Goal: Task Accomplishment & Management: Manage account settings

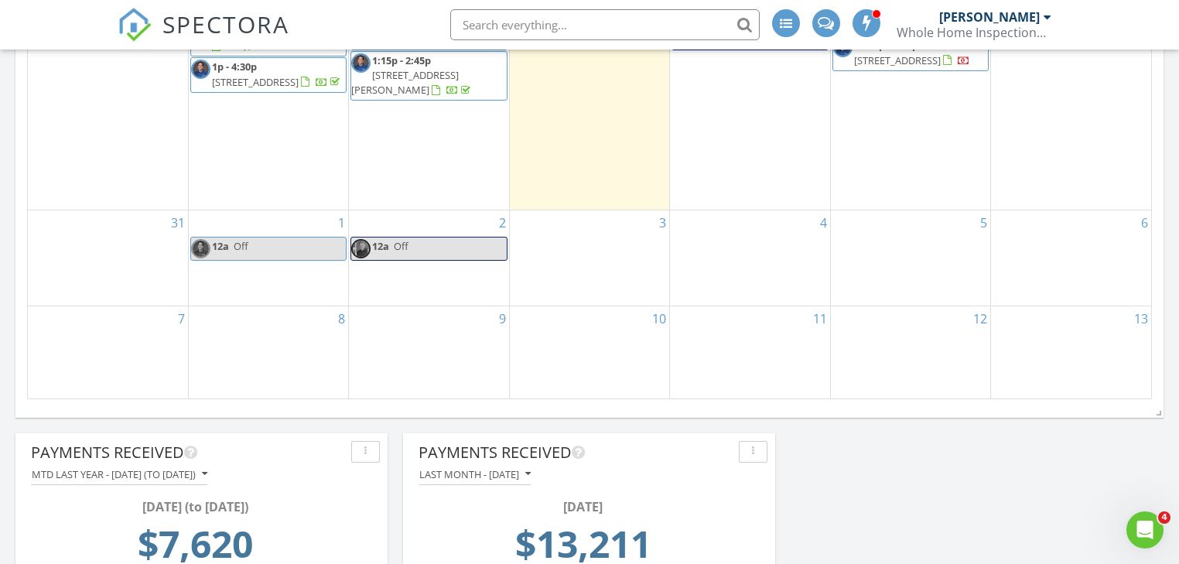
scroll to position [2046, 1198]
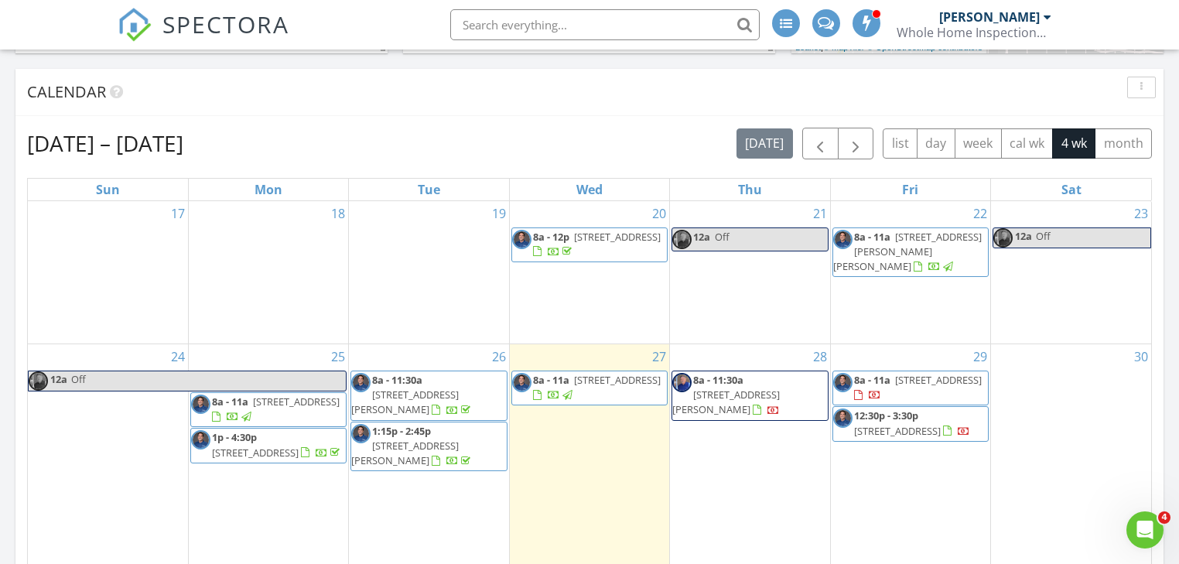
scroll to position [495, 0]
drag, startPoint x: 915, startPoint y: 463, endPoint x: 922, endPoint y: 368, distance: 95.4
click at [922, 374] on span "710 E Heather Dr, San Tan Valley 85140" at bounding box center [938, 381] width 87 height 14
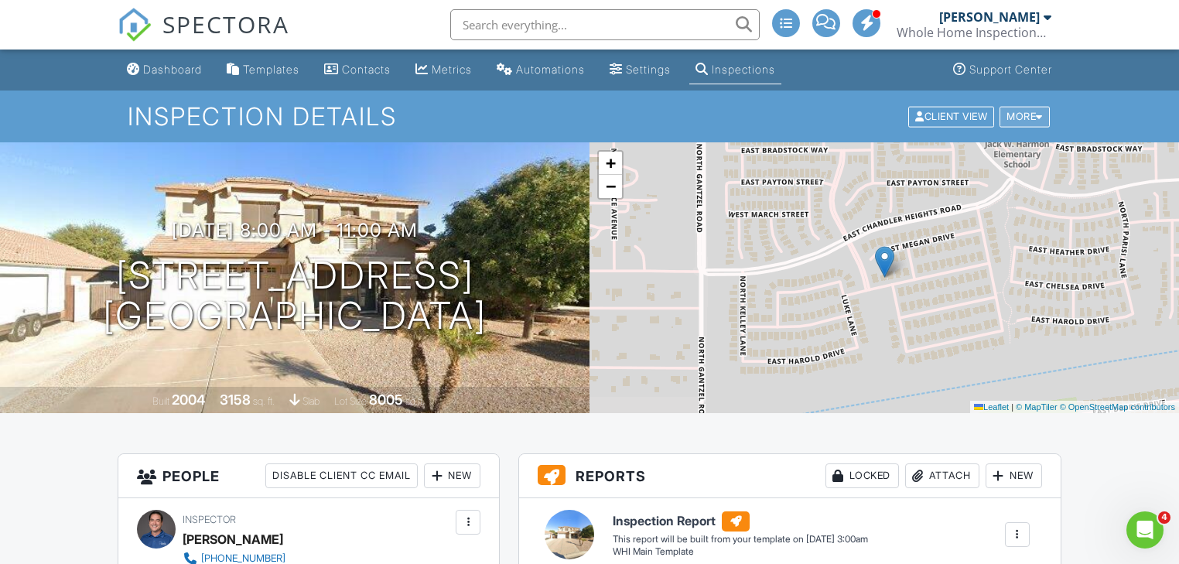
click at [1020, 114] on div "More" at bounding box center [1025, 116] width 50 height 21
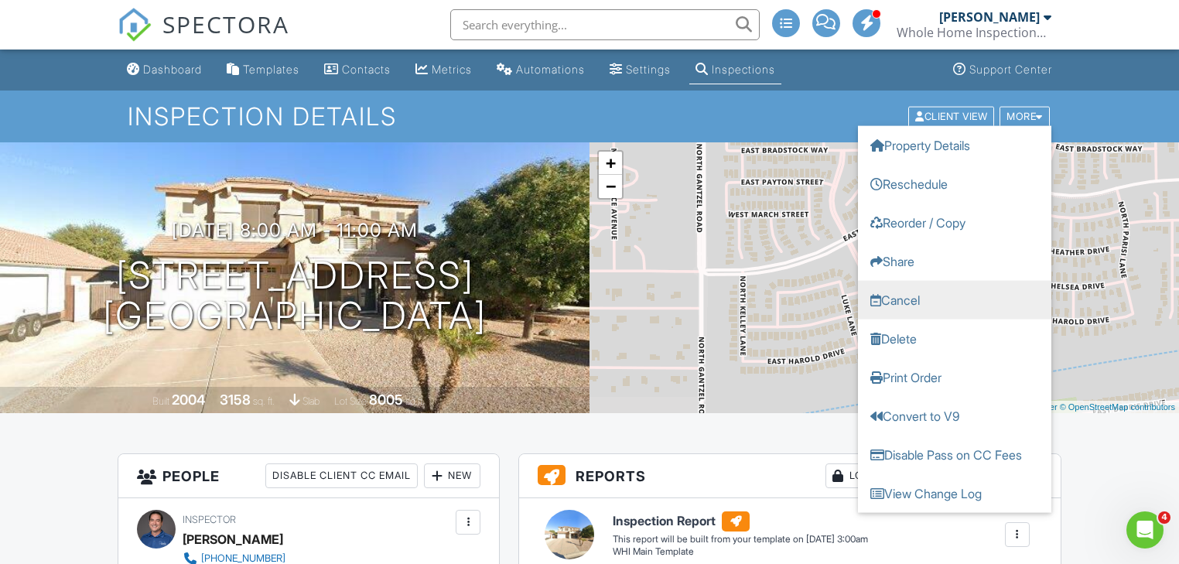
click at [897, 303] on link "Cancel" at bounding box center [954, 299] width 193 height 39
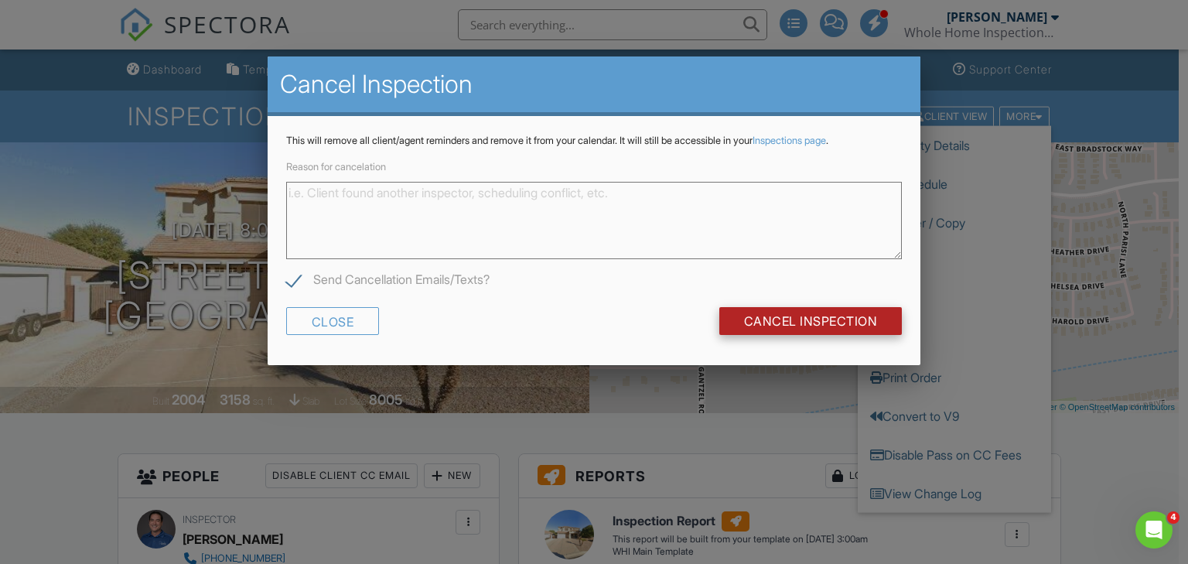
click at [811, 328] on input "Cancel Inspection" at bounding box center [810, 321] width 183 height 28
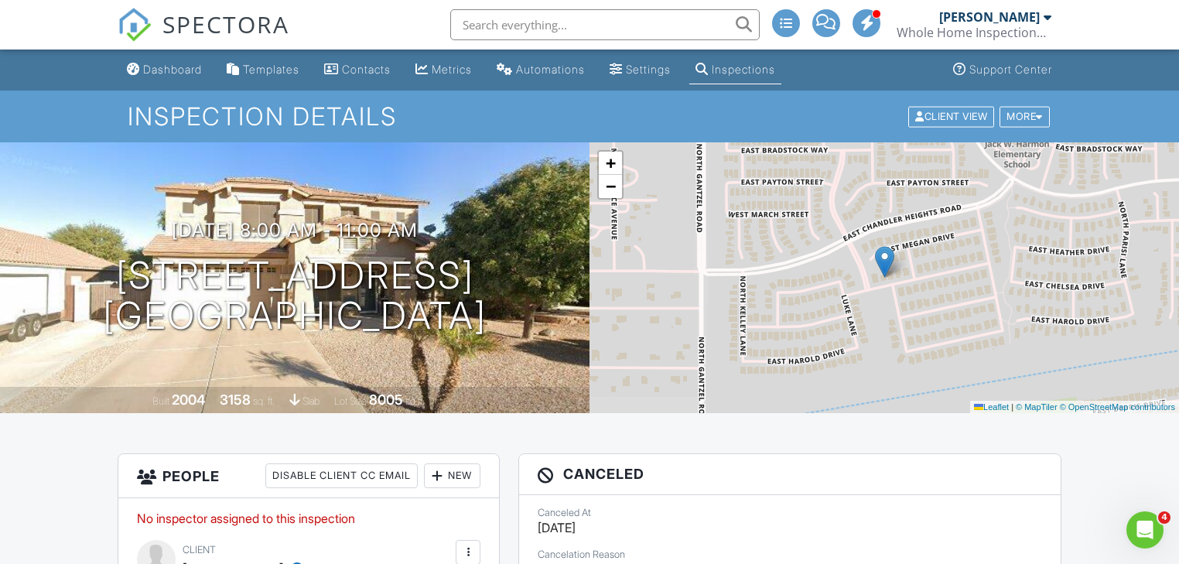
click at [749, 70] on div "Inspections" at bounding box center [743, 69] width 63 height 13
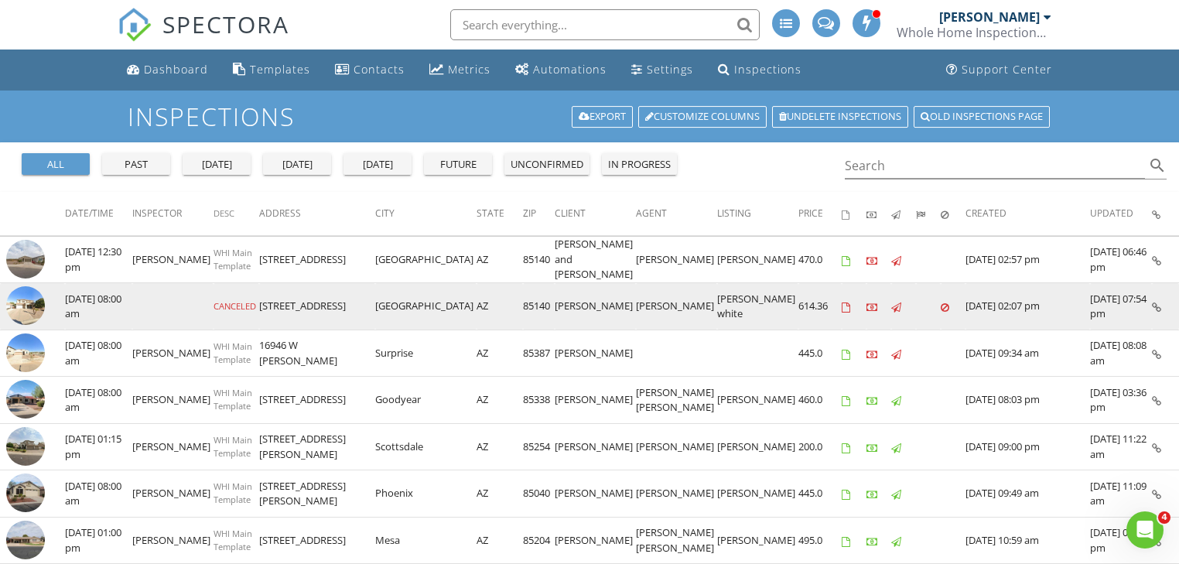
click at [27, 303] on img at bounding box center [25, 305] width 39 height 39
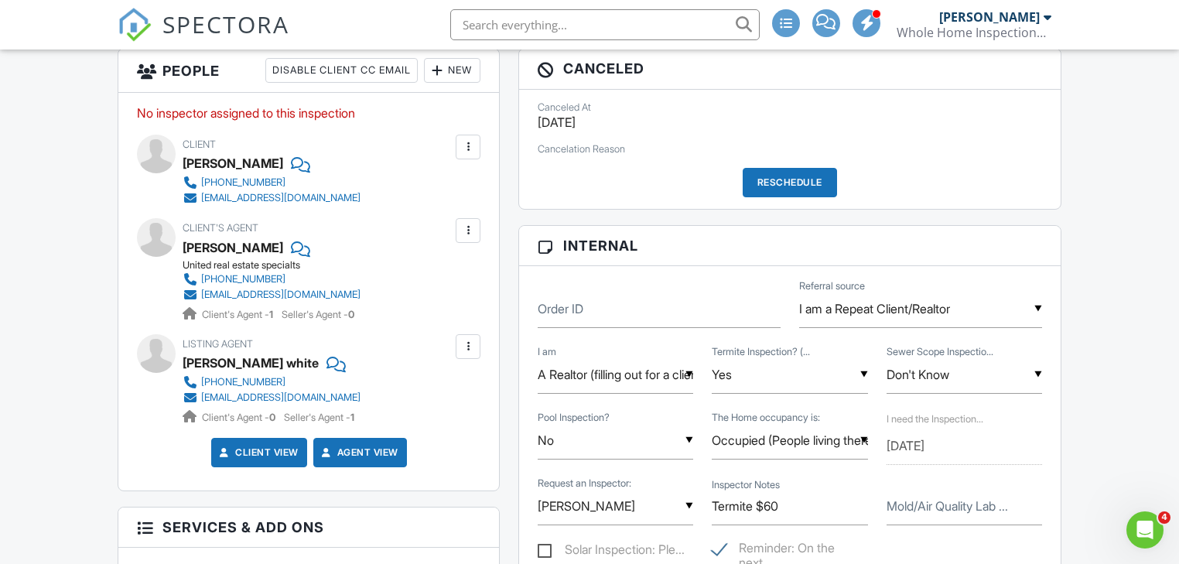
scroll to position [164, 0]
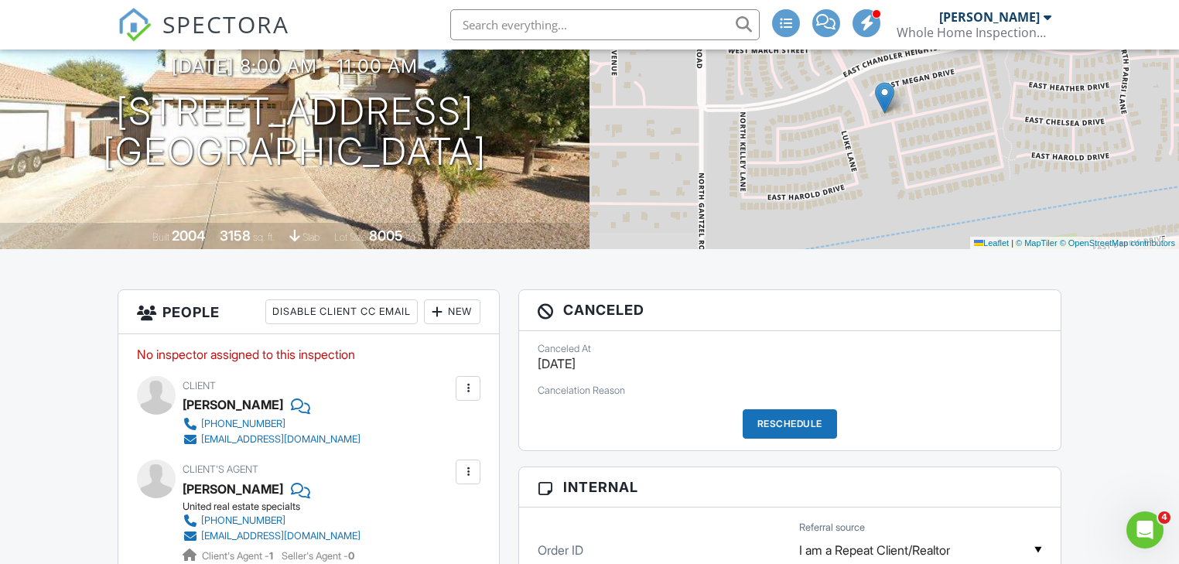
click at [586, 309] on h3 "Canceled" at bounding box center [789, 310] width 541 height 40
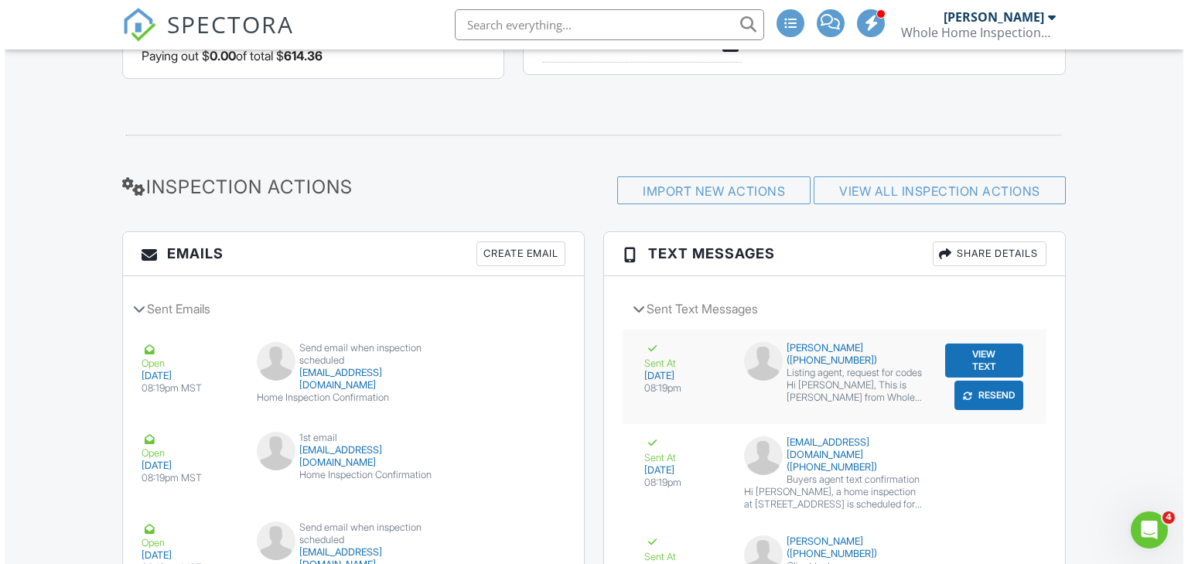
scroll to position [1587, 0]
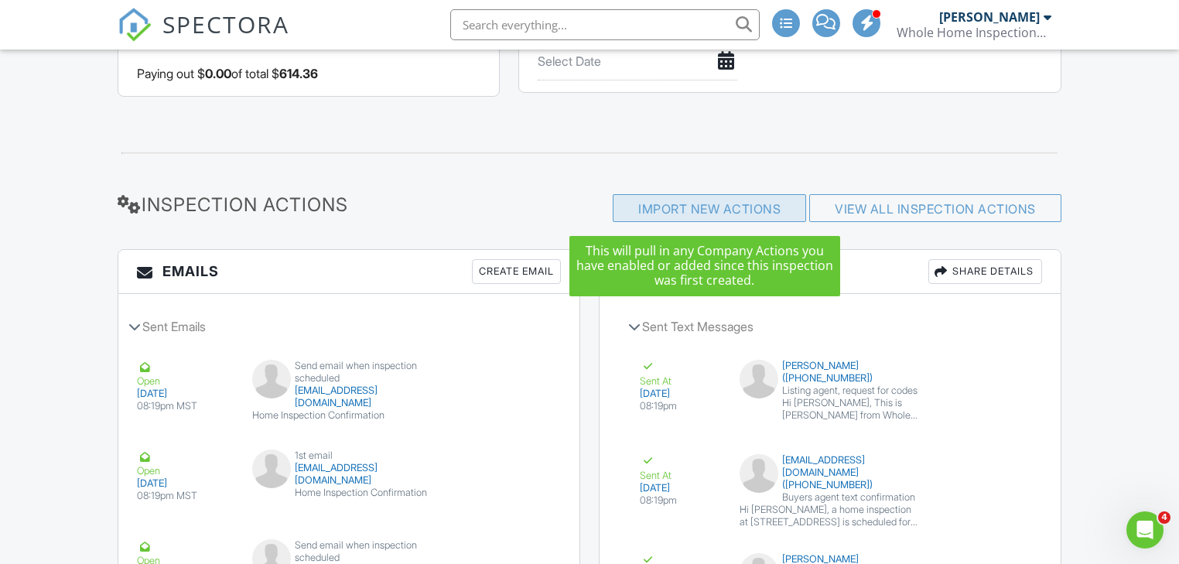
click at [666, 217] on div "Import New Actions" at bounding box center [709, 208] width 193 height 28
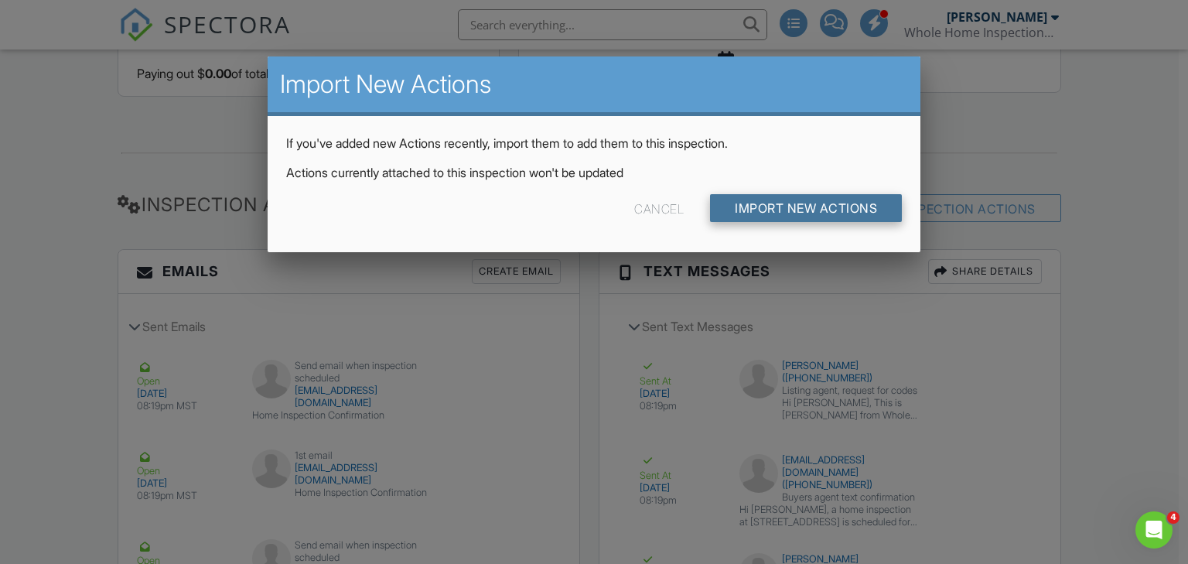
click at [804, 210] on input "Import New Actions" at bounding box center [806, 208] width 192 height 28
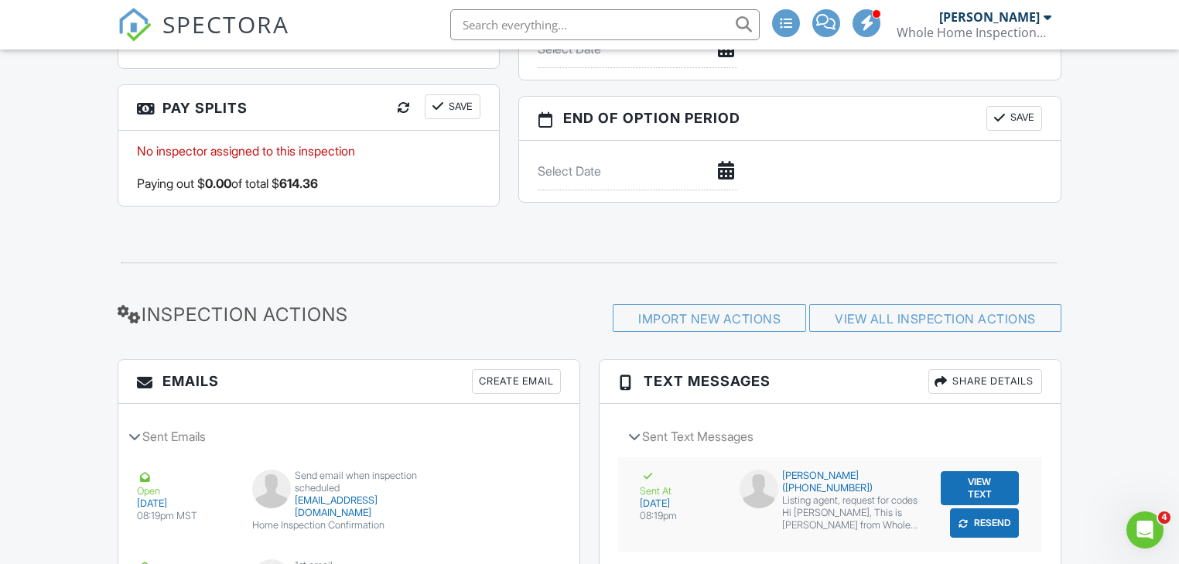
scroll to position [1477, 0]
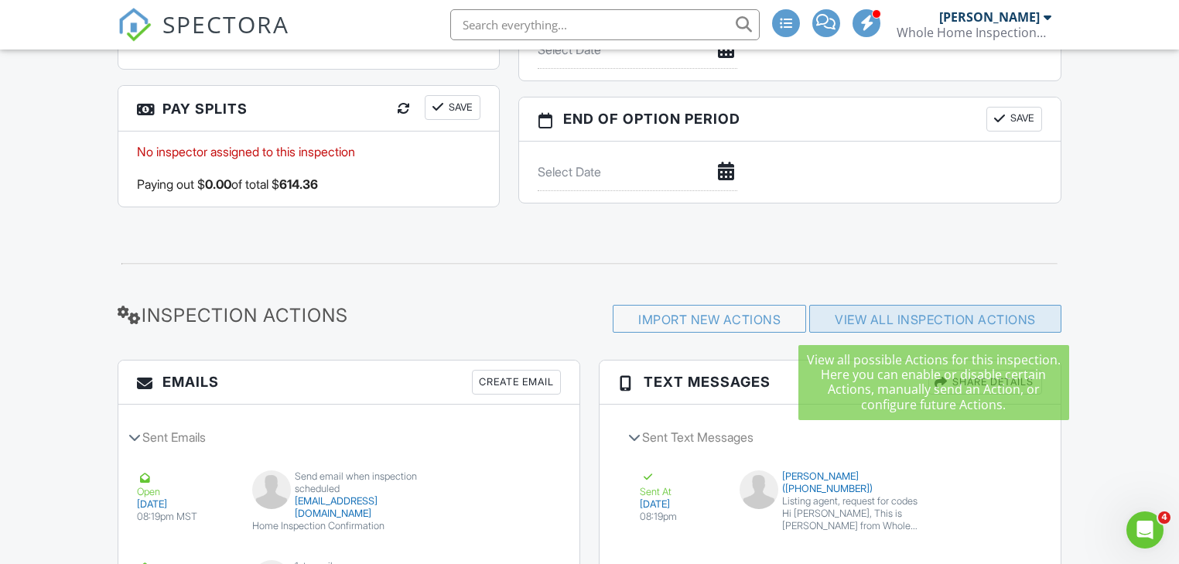
click at [849, 321] on link "View All Inspection Actions" at bounding box center [935, 319] width 201 height 15
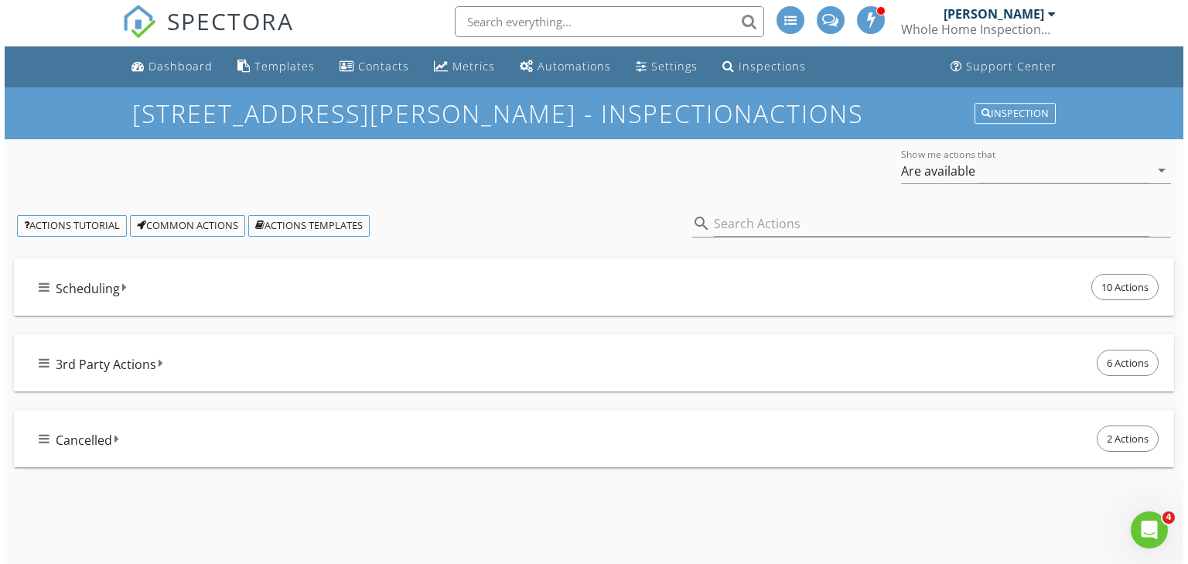
scroll to position [90, 0]
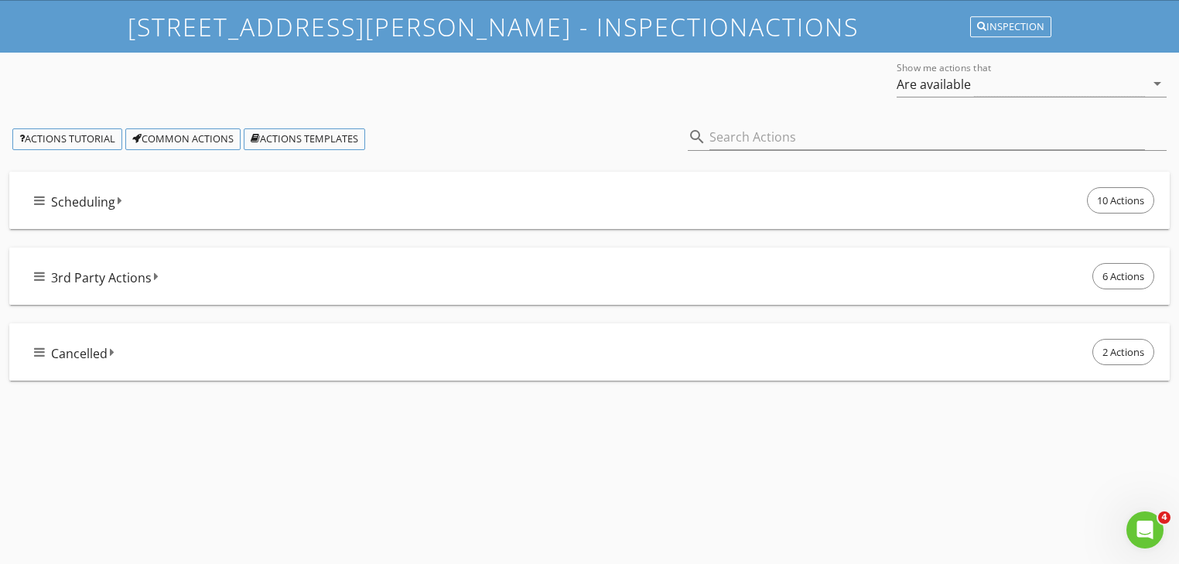
drag, startPoint x: 164, startPoint y: 346, endPoint x: 176, endPoint y: 346, distance: 12.4
click at [166, 346] on div "Cancelled 2 Actions" at bounding box center [595, 352] width 1123 height 32
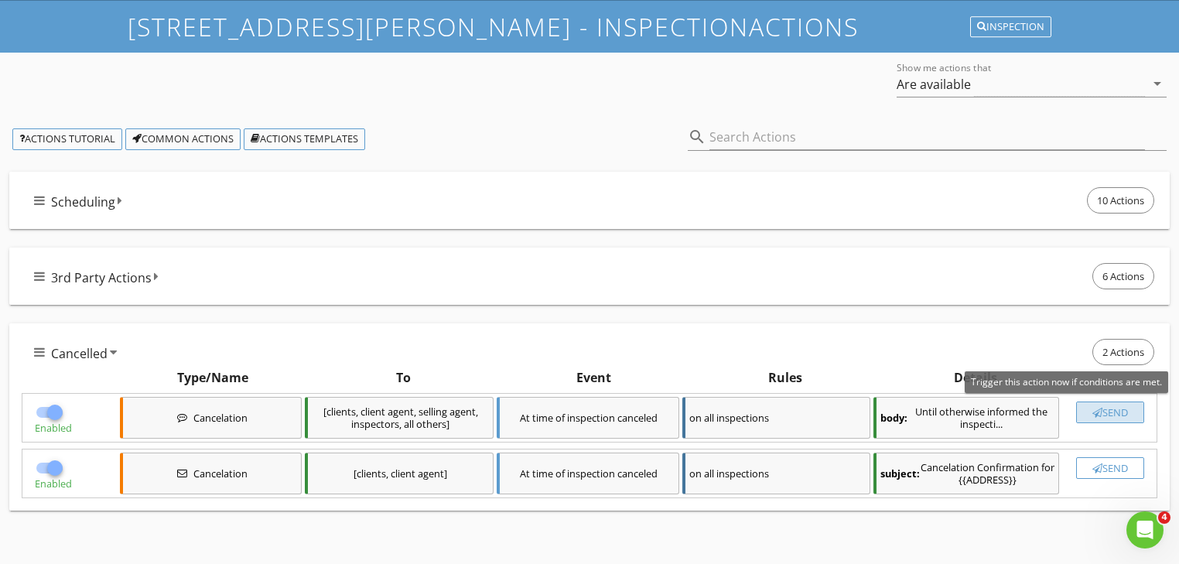
click at [1115, 417] on button "Send" at bounding box center [1110, 413] width 68 height 22
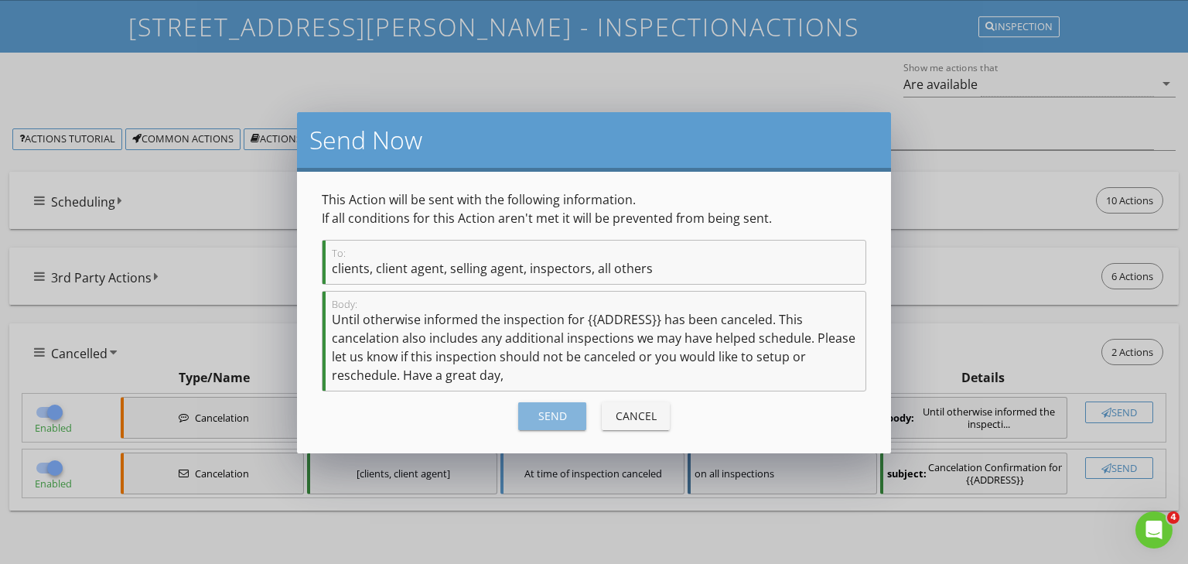
click at [538, 416] on div "Send" at bounding box center [552, 416] width 43 height 16
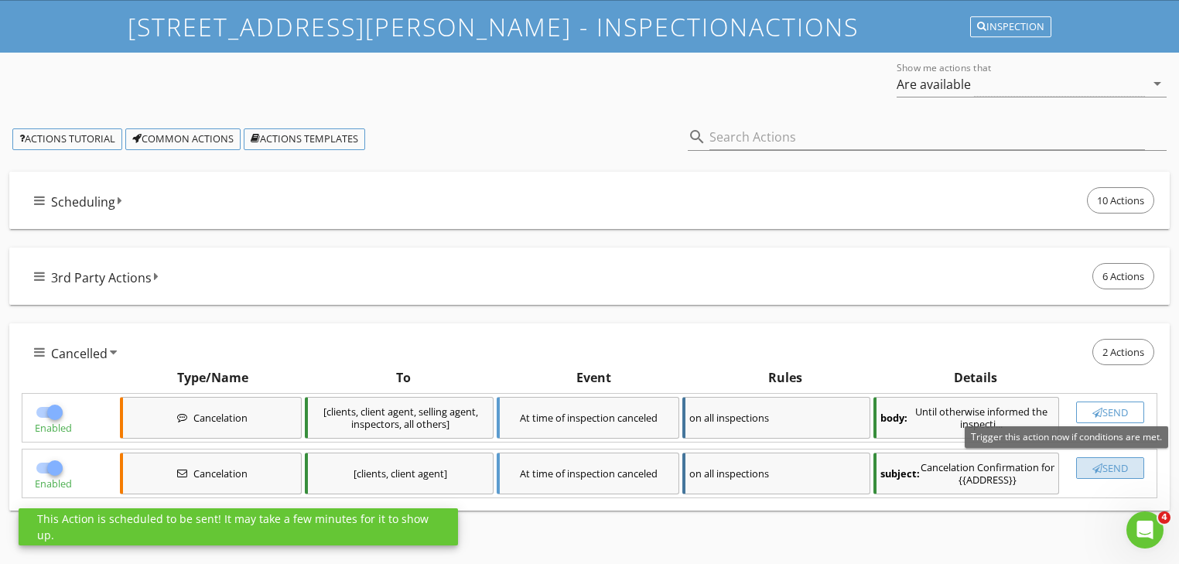
click at [1099, 470] on div "button" at bounding box center [1097, 468] width 10 height 10
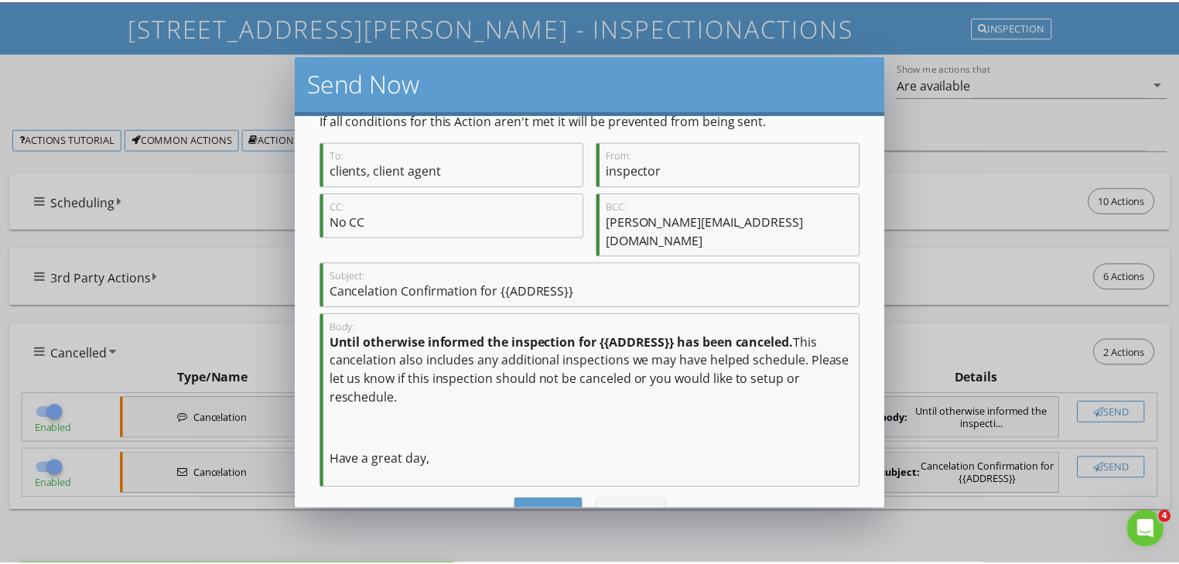
scroll to position [62, 0]
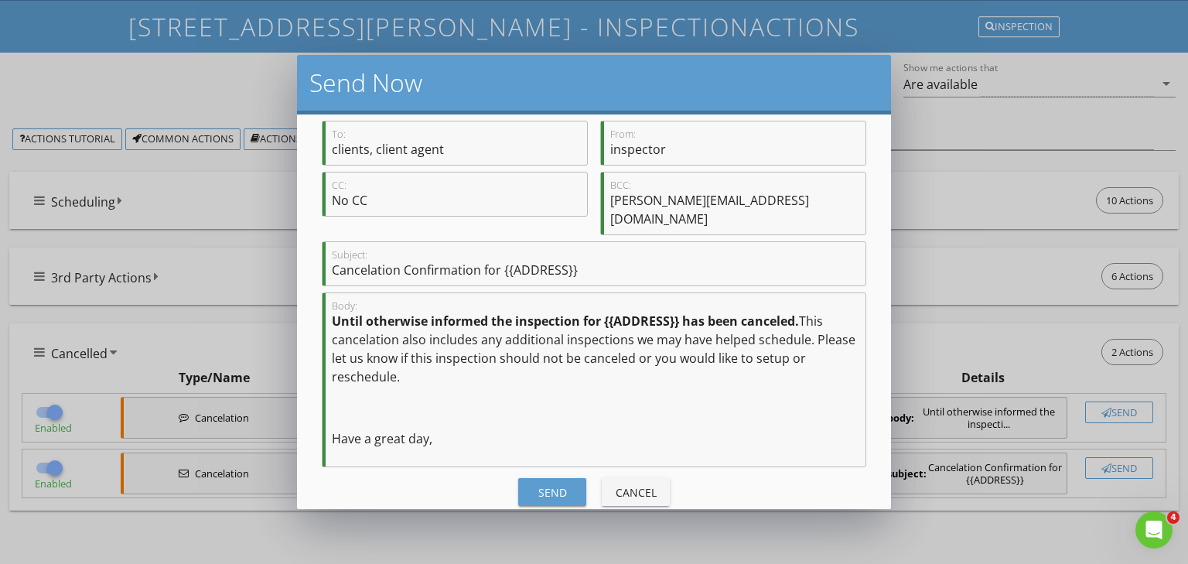
click at [543, 480] on button "Send" at bounding box center [552, 492] width 68 height 28
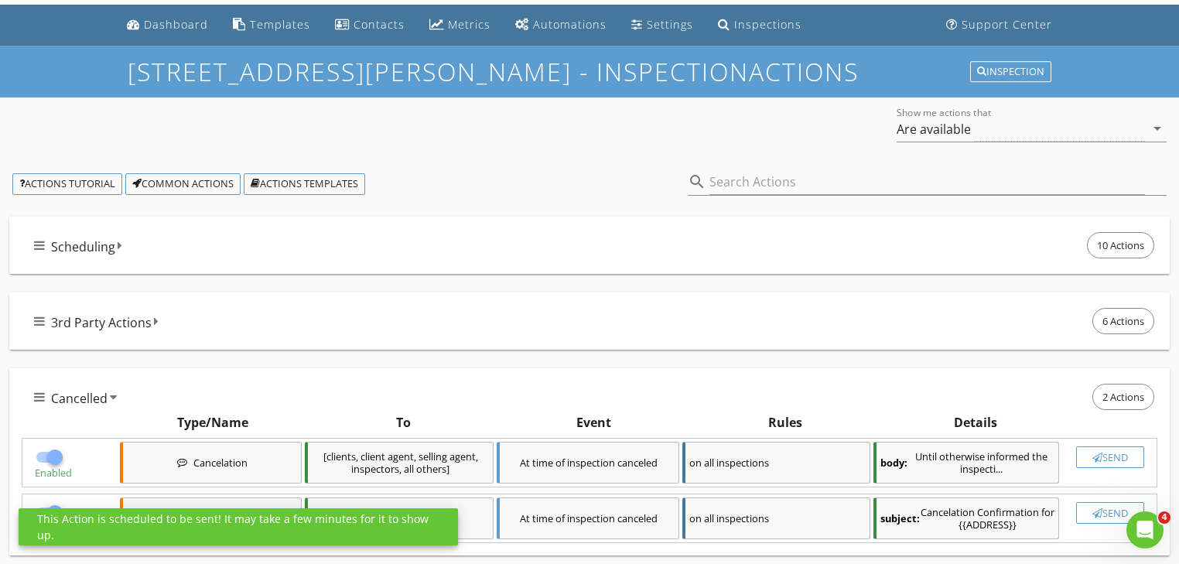
scroll to position [0, 0]
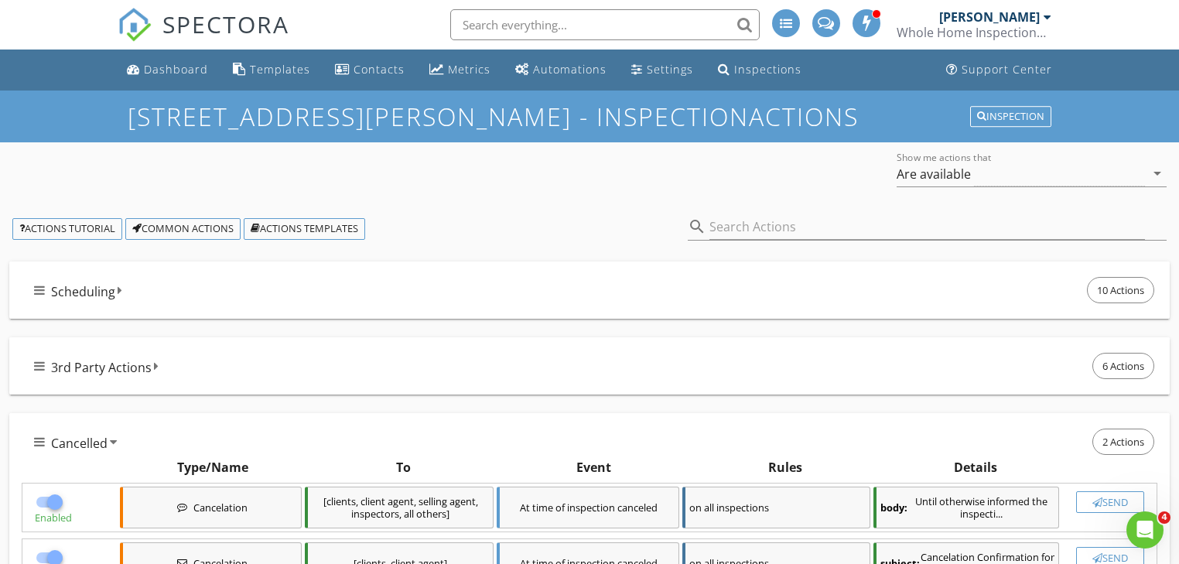
drag, startPoint x: 218, startPoint y: 123, endPoint x: 198, endPoint y: 124, distance: 20.1
click at [214, 123] on h1 "[STREET_ADDRESS][PERSON_NAME] - Inspection Actions" at bounding box center [590, 116] width 924 height 27
click at [988, 119] on div "Inspection" at bounding box center [1010, 116] width 67 height 11
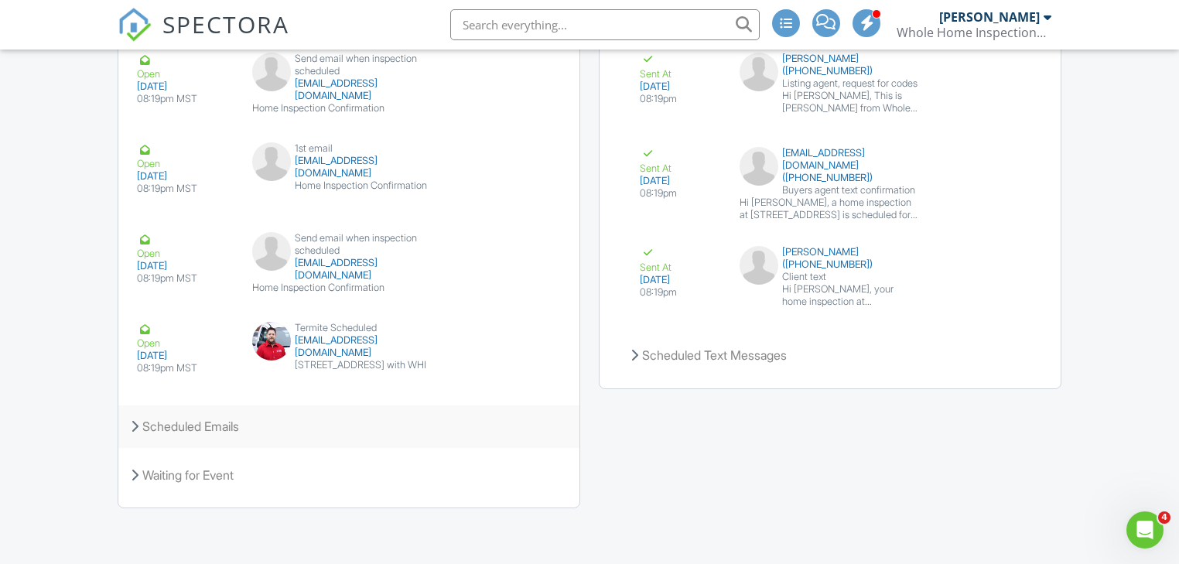
click at [220, 433] on div "Scheduled Emails" at bounding box center [348, 426] width 461 height 42
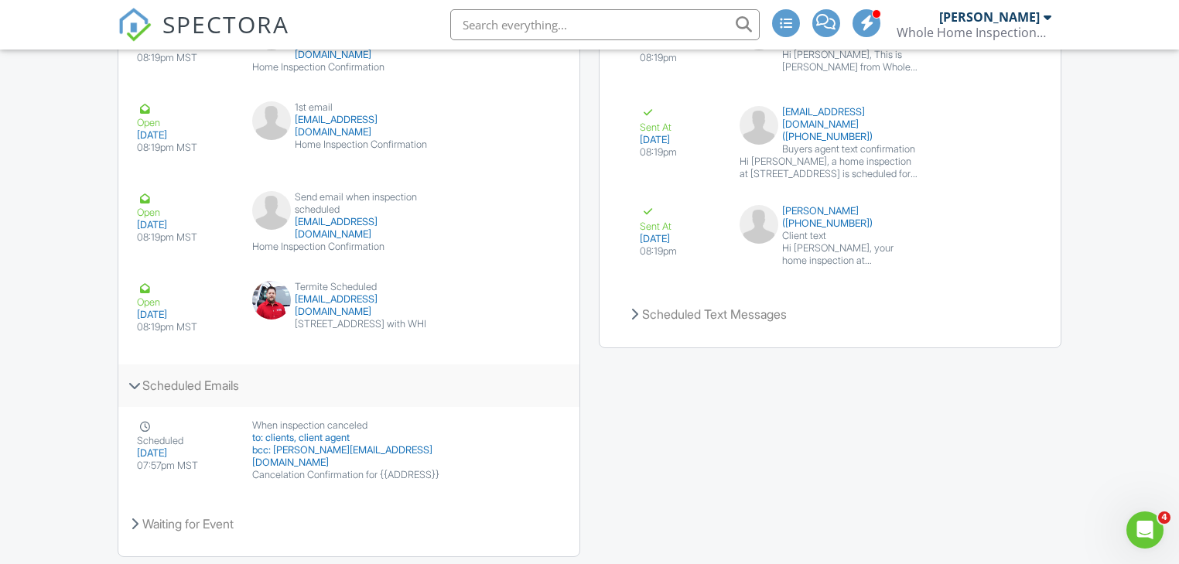
scroll to position [1987, 0]
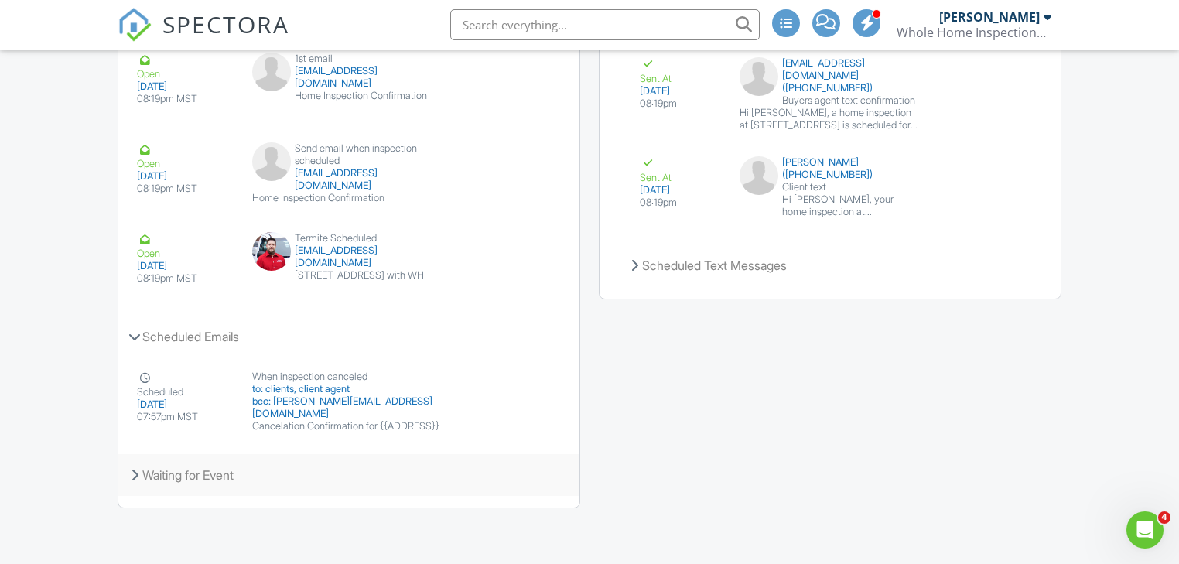
click at [190, 470] on div "Waiting for Event" at bounding box center [348, 475] width 461 height 42
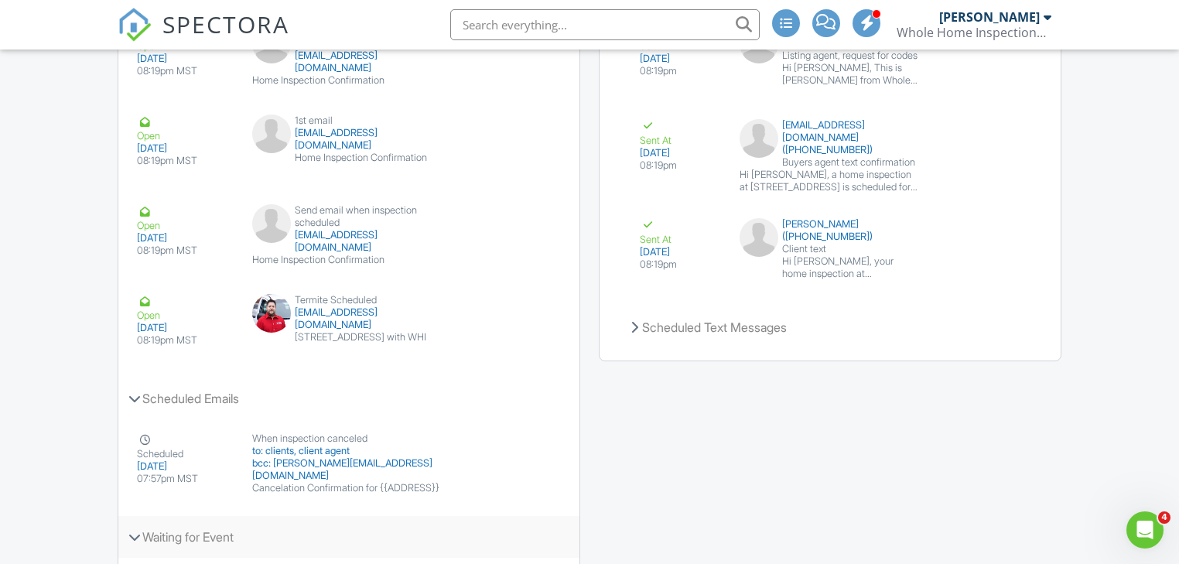
scroll to position [1863, 0]
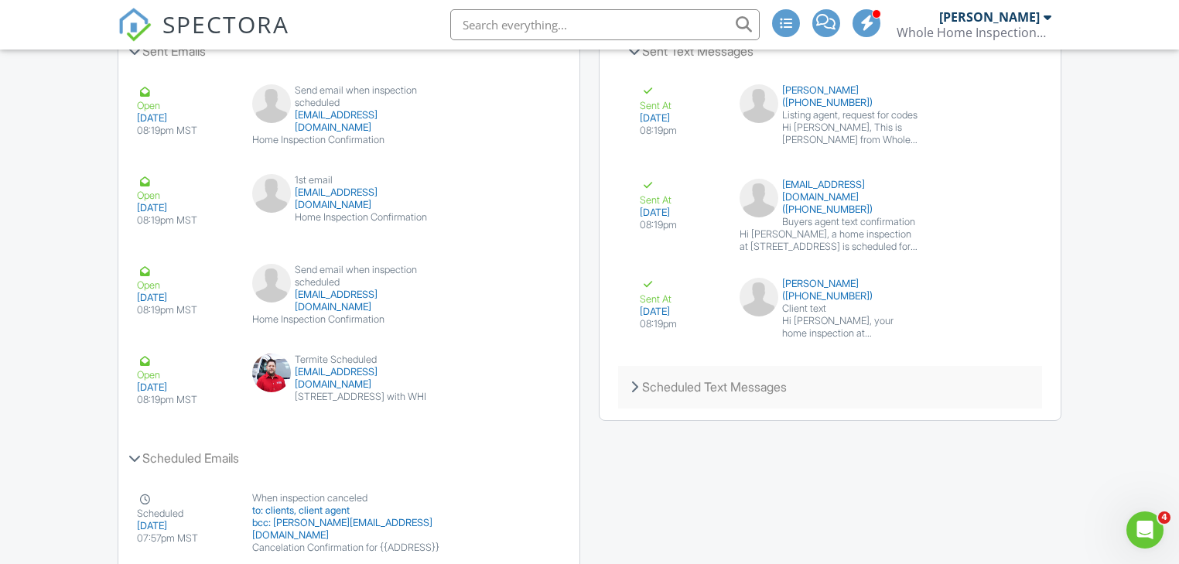
click at [721, 408] on div "Scheduled Text Messages" at bounding box center [830, 387] width 424 height 42
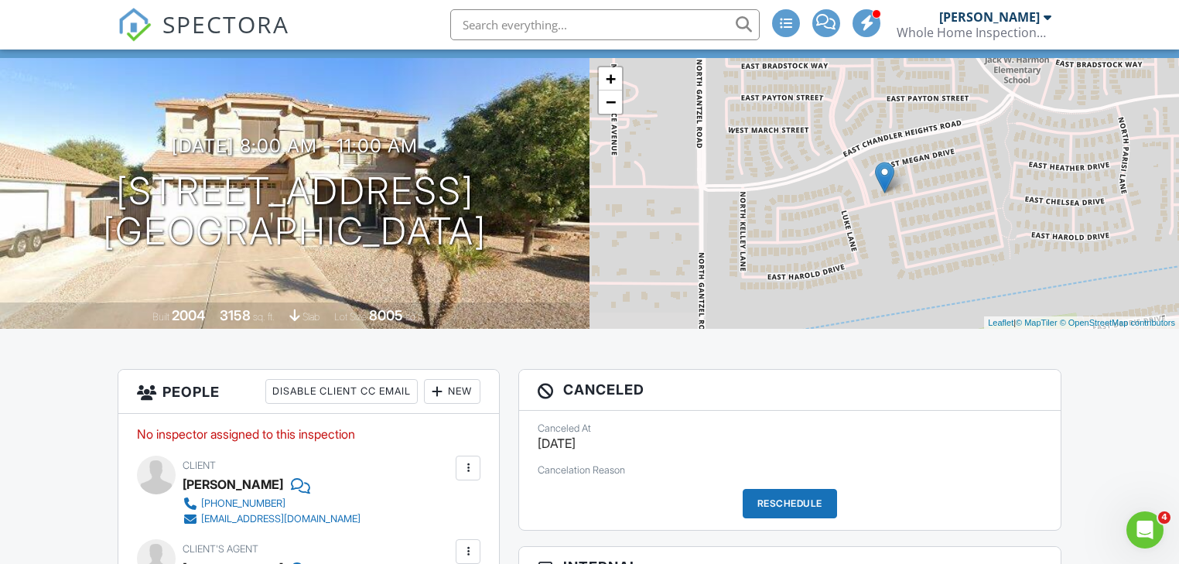
scroll to position [0, 0]
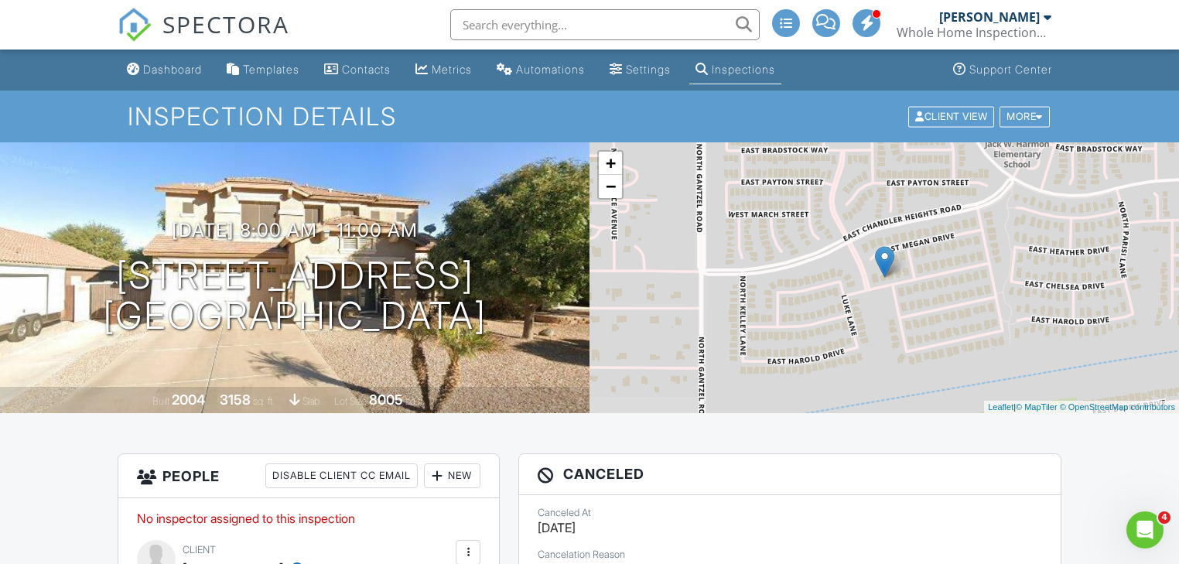
click at [746, 64] on div "Inspections" at bounding box center [743, 69] width 63 height 13
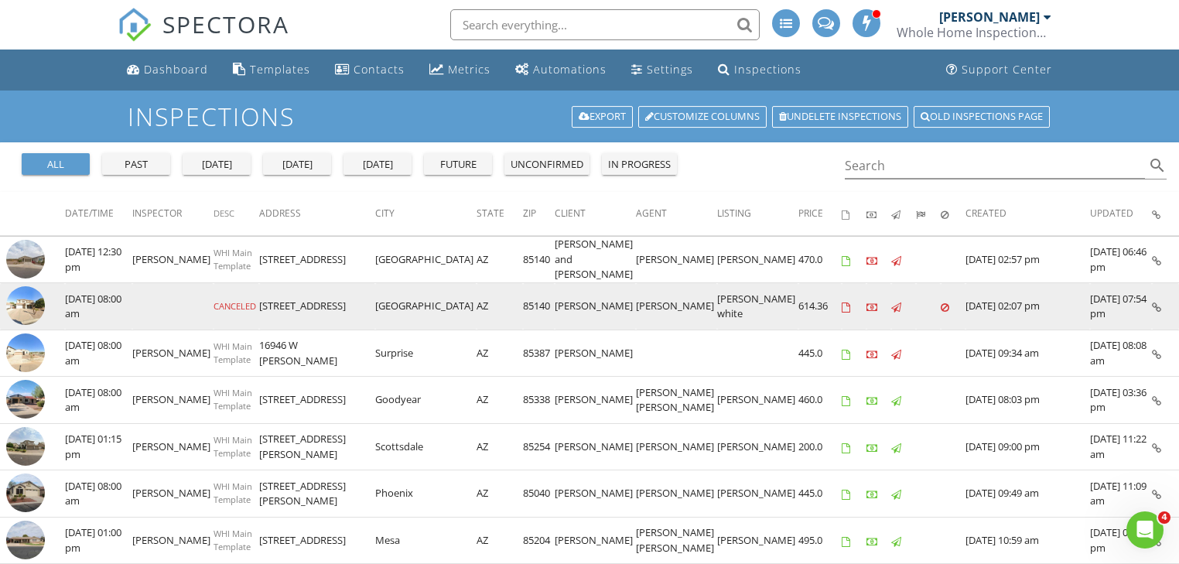
click at [143, 305] on td at bounding box center [172, 306] width 81 height 47
click at [40, 309] on img at bounding box center [25, 305] width 39 height 39
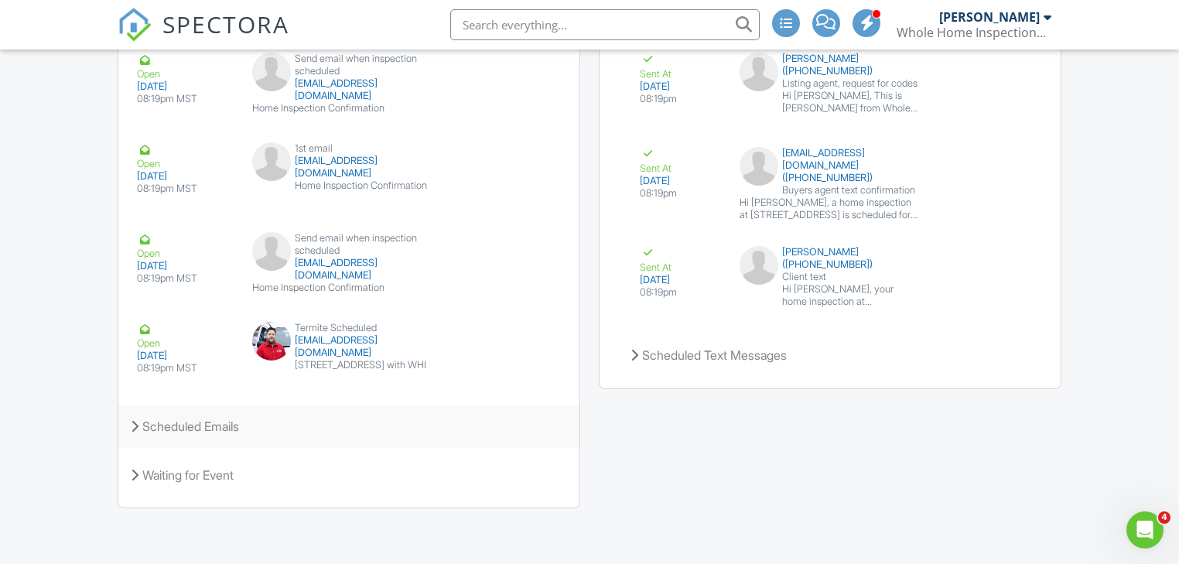
click at [152, 429] on div "Scheduled Emails" at bounding box center [348, 426] width 461 height 42
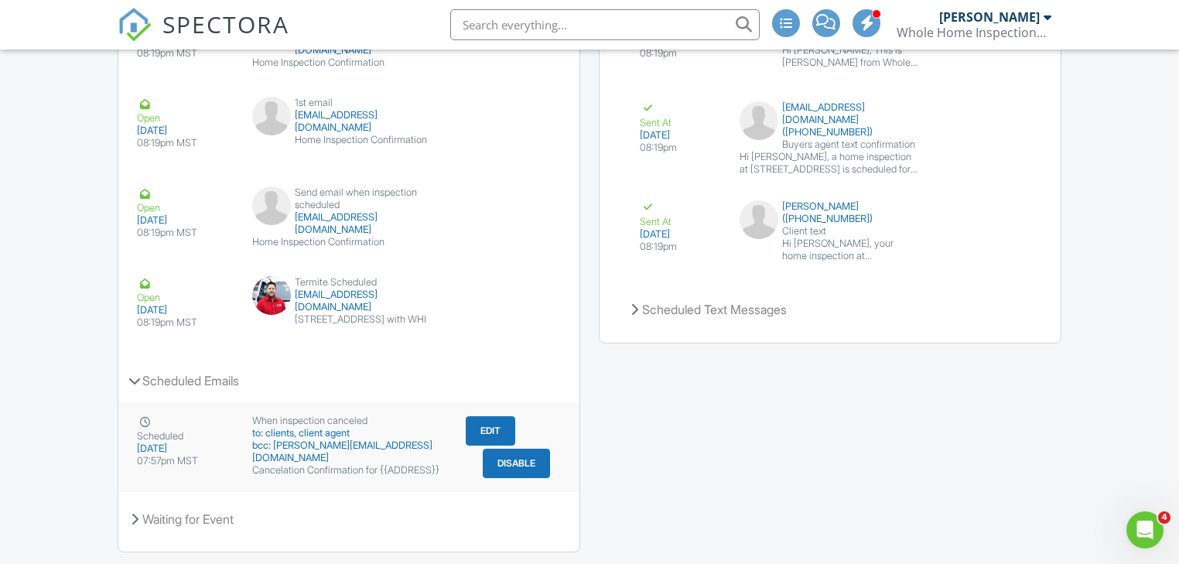
scroll to position [1987, 0]
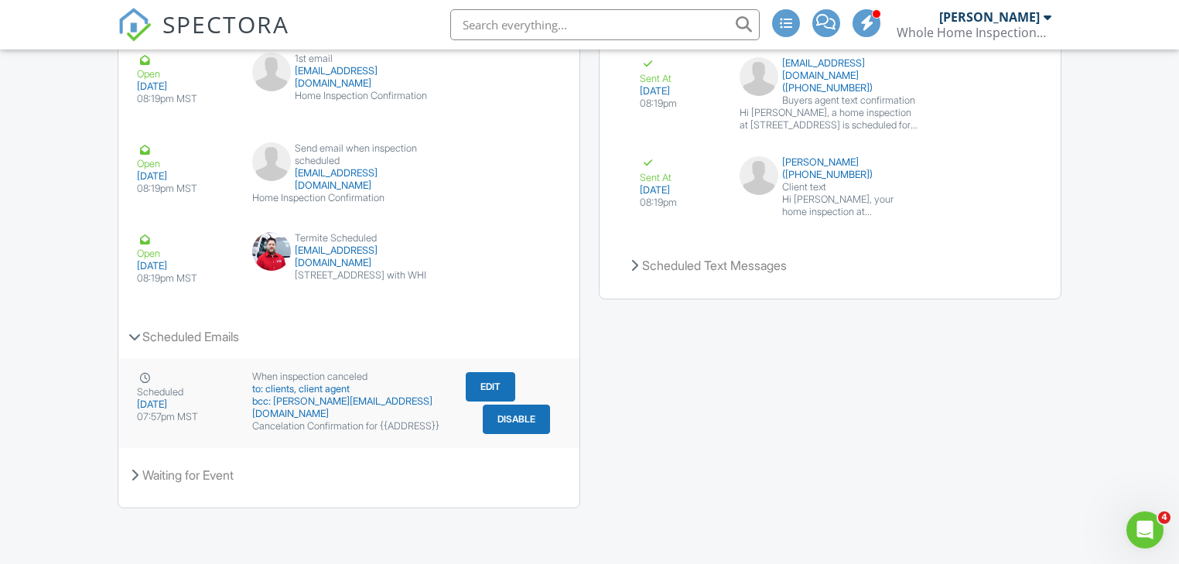
click at [143, 378] on div at bounding box center [144, 378] width 15 height 15
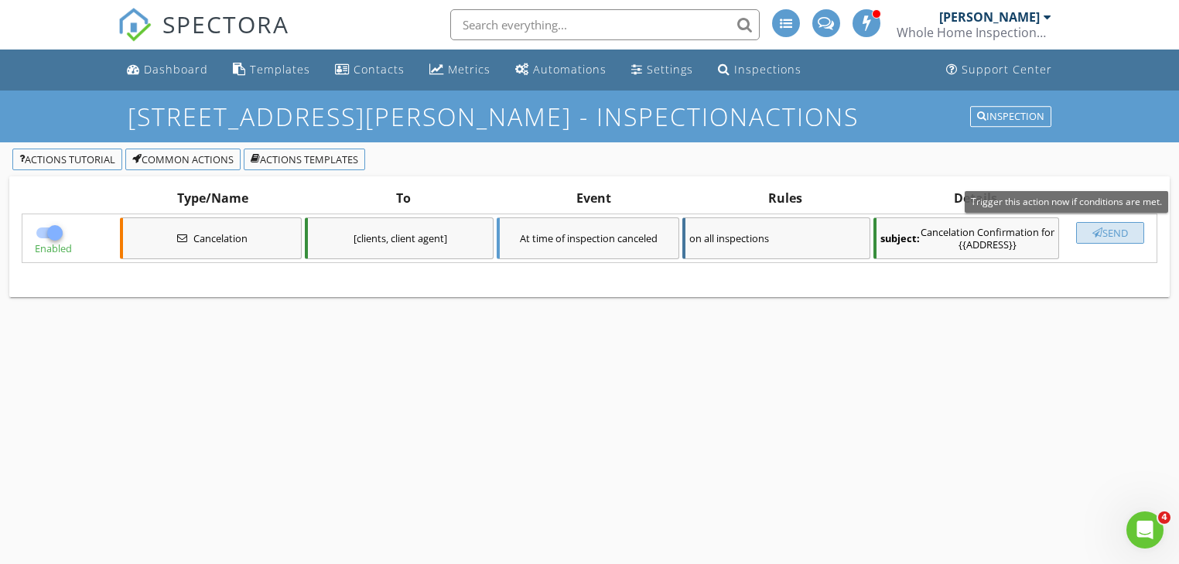
click at [1100, 231] on div "Send" at bounding box center [1110, 233] width 54 height 12
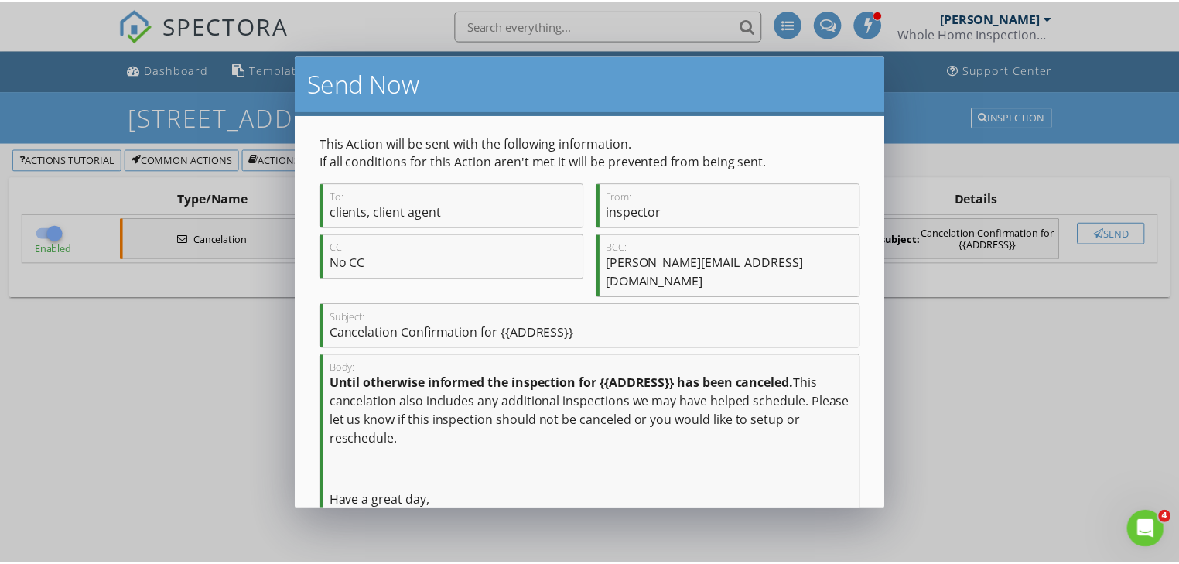
scroll to position [62, 0]
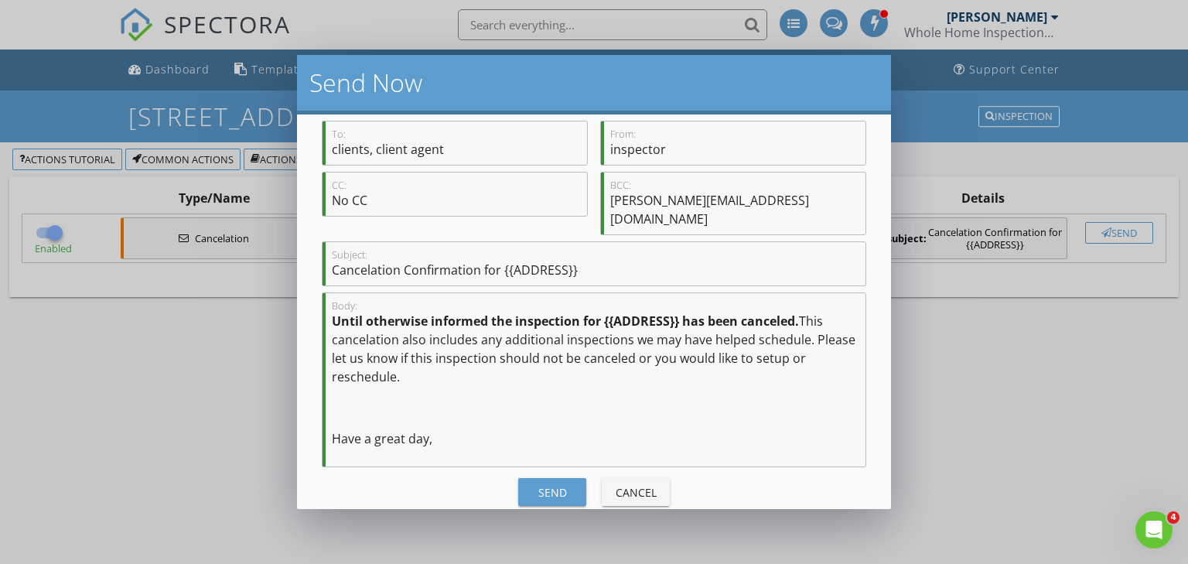
click at [432, 193] on div "CC: No CC" at bounding box center [455, 194] width 265 height 43
click at [381, 199] on div "CC: No CC" at bounding box center [455, 194] width 265 height 43
click at [343, 198] on div "CC: No CC" at bounding box center [455, 194] width 265 height 43
click at [540, 484] on div "Send" at bounding box center [552, 492] width 43 height 16
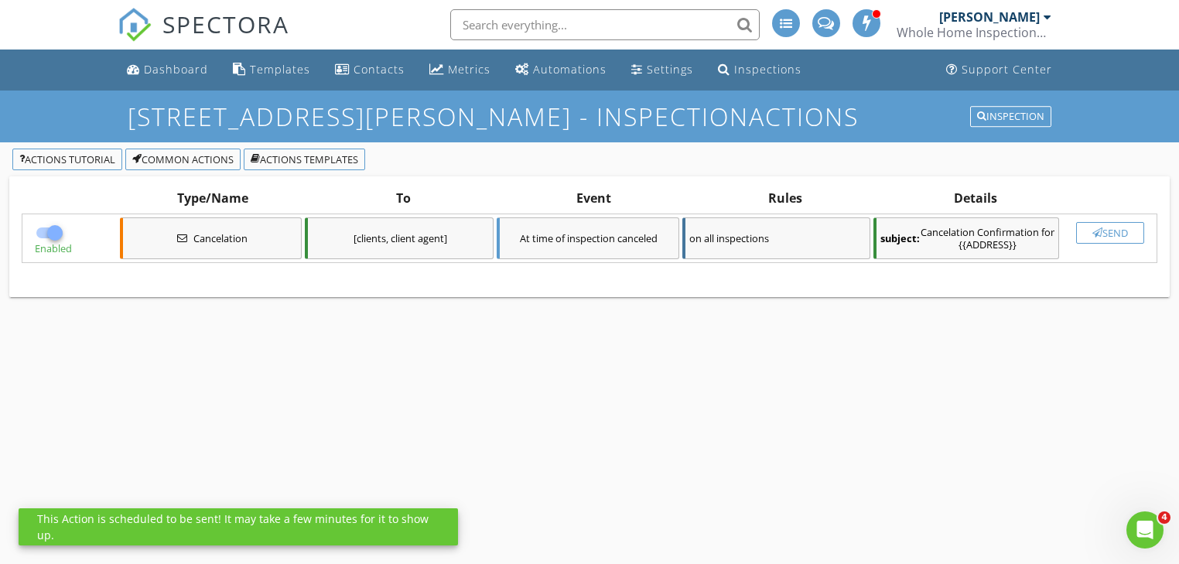
click at [540, 477] on div "710 E Heather Dr - Inspection Actions Inspection Actions Tutorial Common Action…" at bounding box center [589, 373] width 1179 height 564
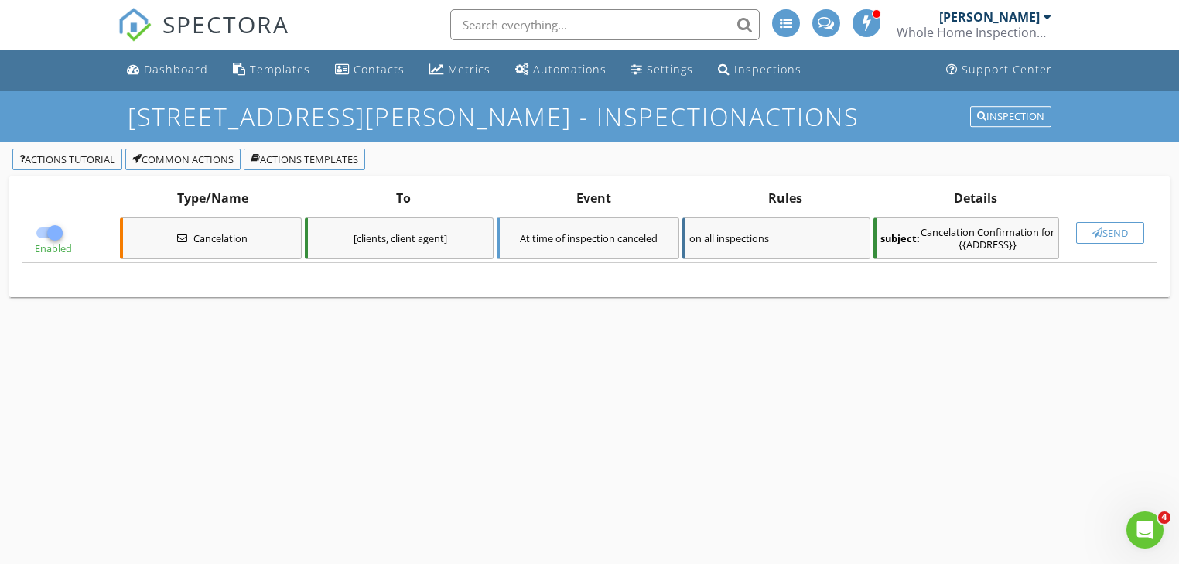
click at [736, 69] on div "Inspections" at bounding box center [767, 69] width 67 height 15
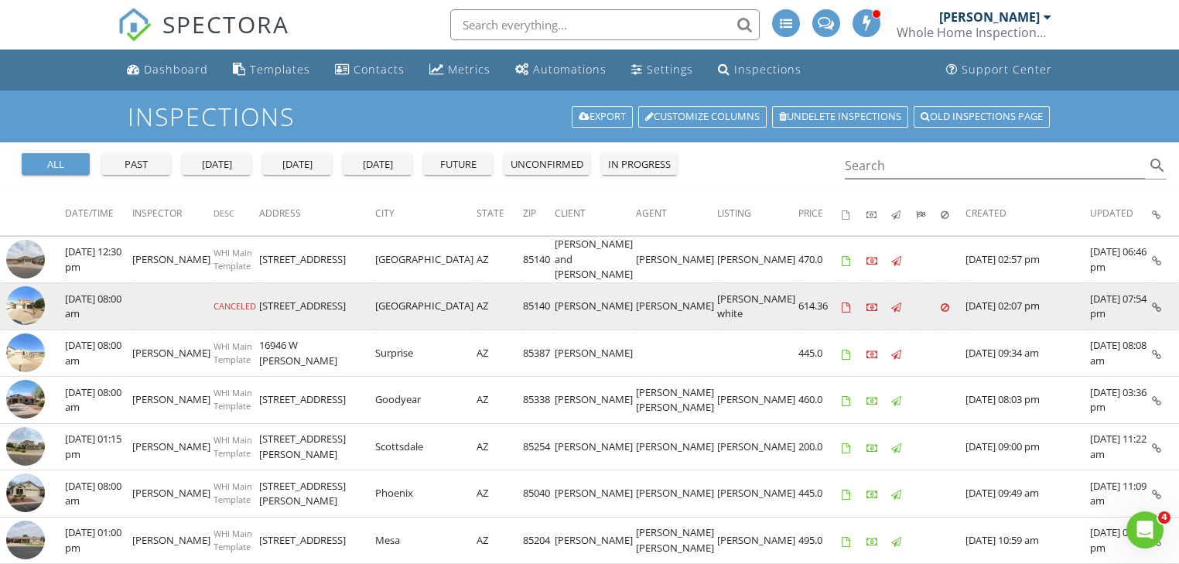
click at [22, 309] on img at bounding box center [25, 305] width 39 height 39
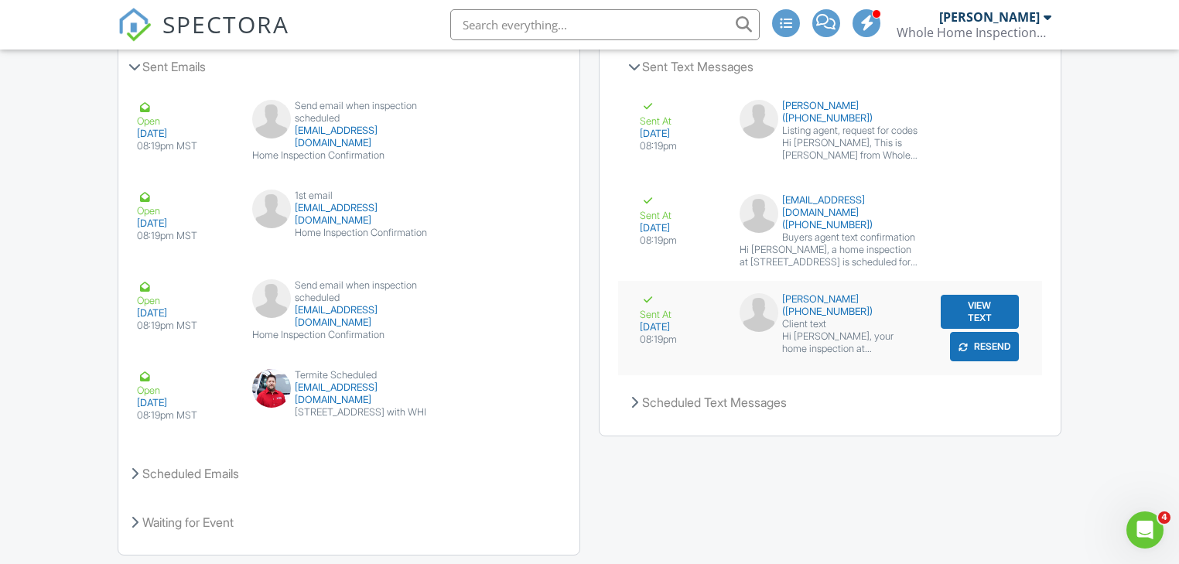
scroll to position [1897, 0]
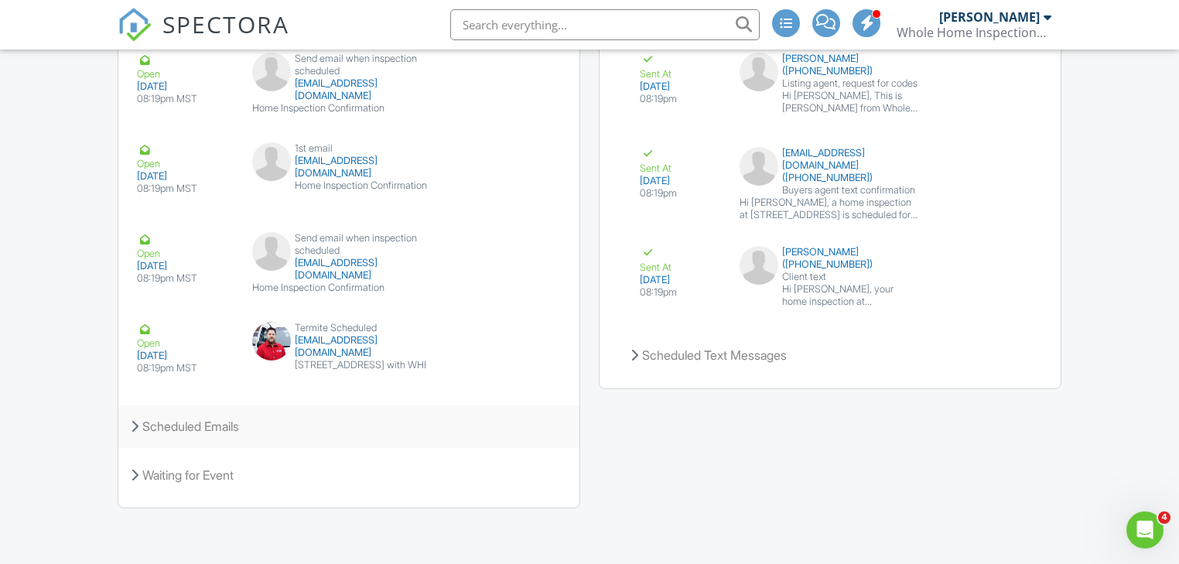
click at [162, 436] on div "Scheduled Emails" at bounding box center [348, 426] width 461 height 42
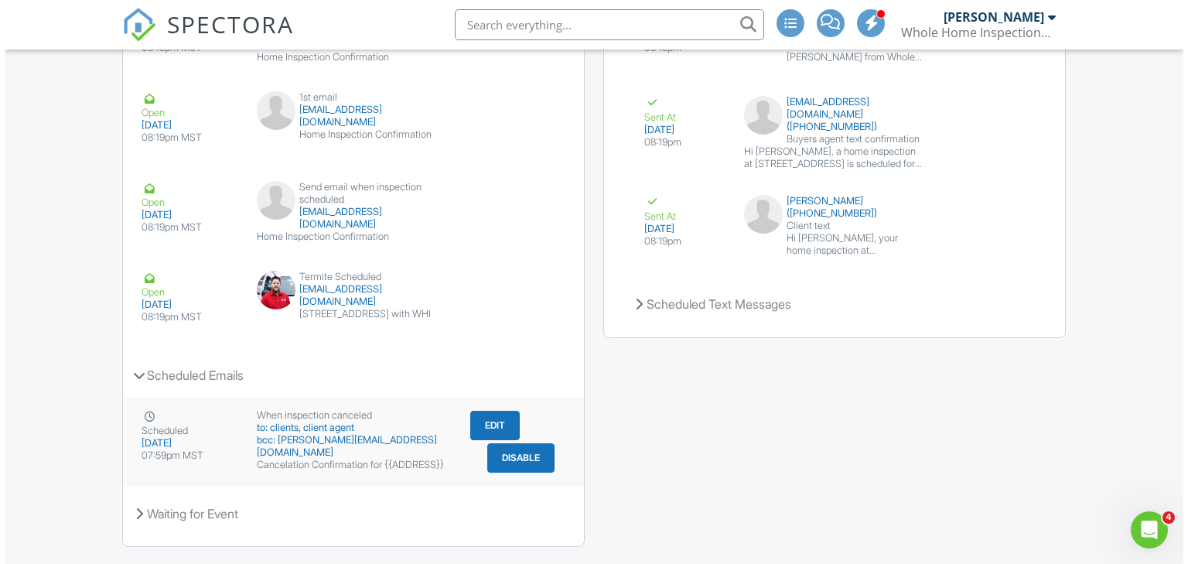
scroll to position [1987, 0]
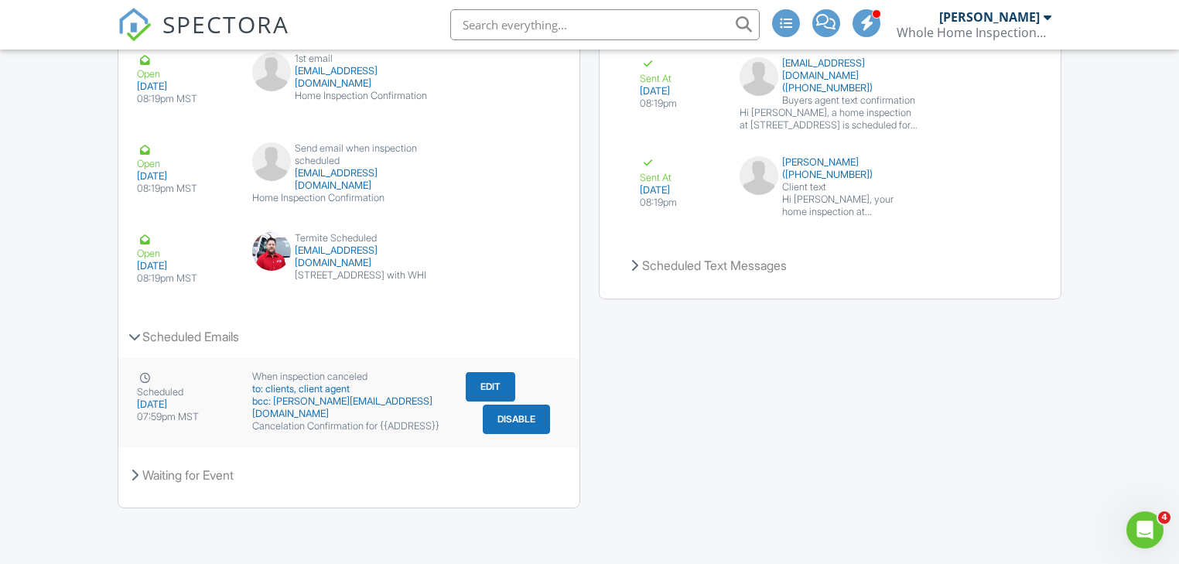
click at [493, 385] on button "Edit" at bounding box center [491, 386] width 50 height 29
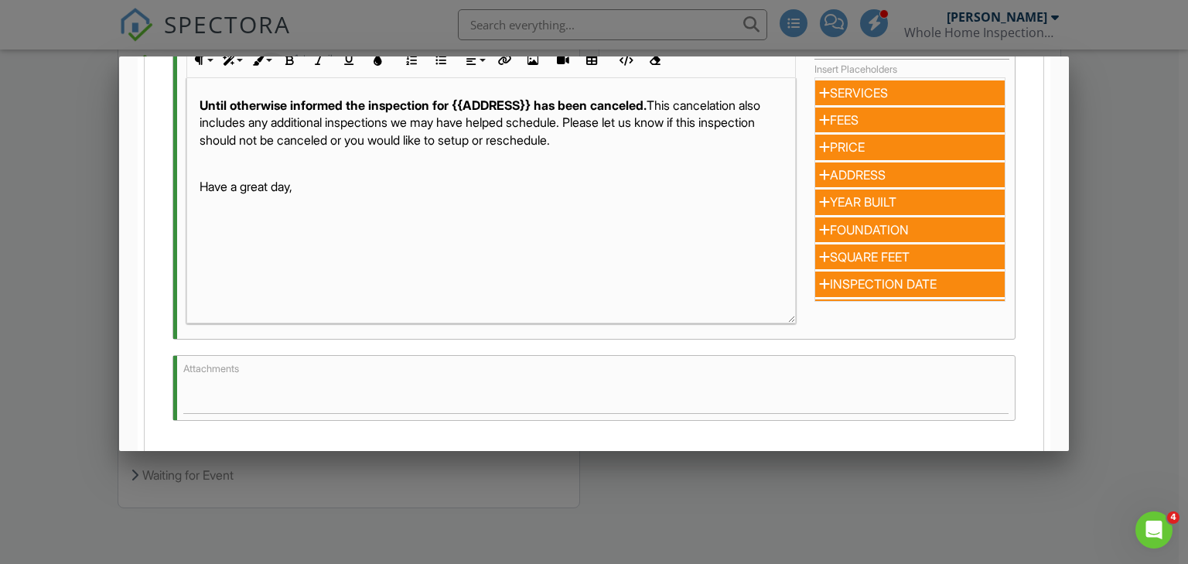
scroll to position [371, 0]
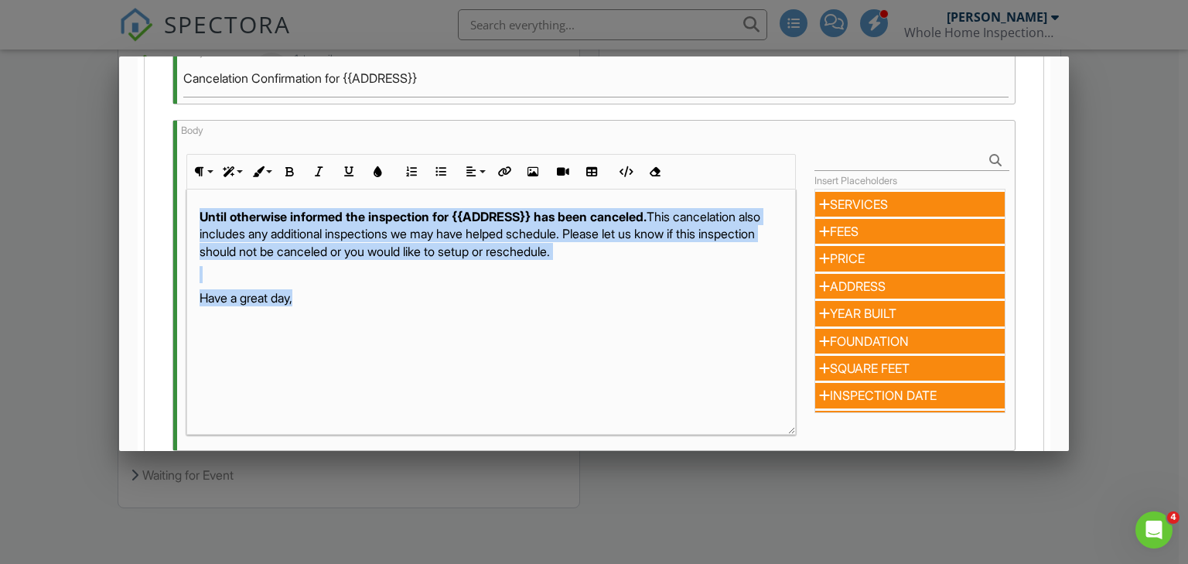
drag, startPoint x: 350, startPoint y: 312, endPoint x: 169, endPoint y: 199, distance: 212.7
click at [169, 199] on div "Body Paragraph Format Normal Heading 1 Heading 2 Heading 3 Heading 4 Code Parag…" at bounding box center [594, 293] width 863 height 346
copy div "Until otherwise informed the inspection for {{ADDRESS}} has been canceled. This…"
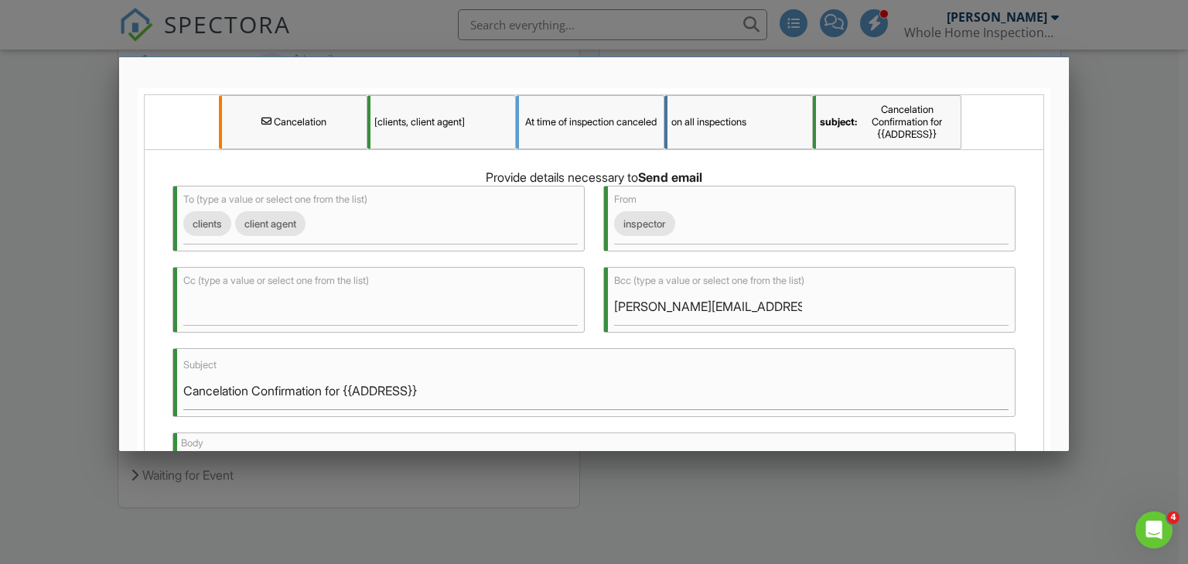
scroll to position [124, 0]
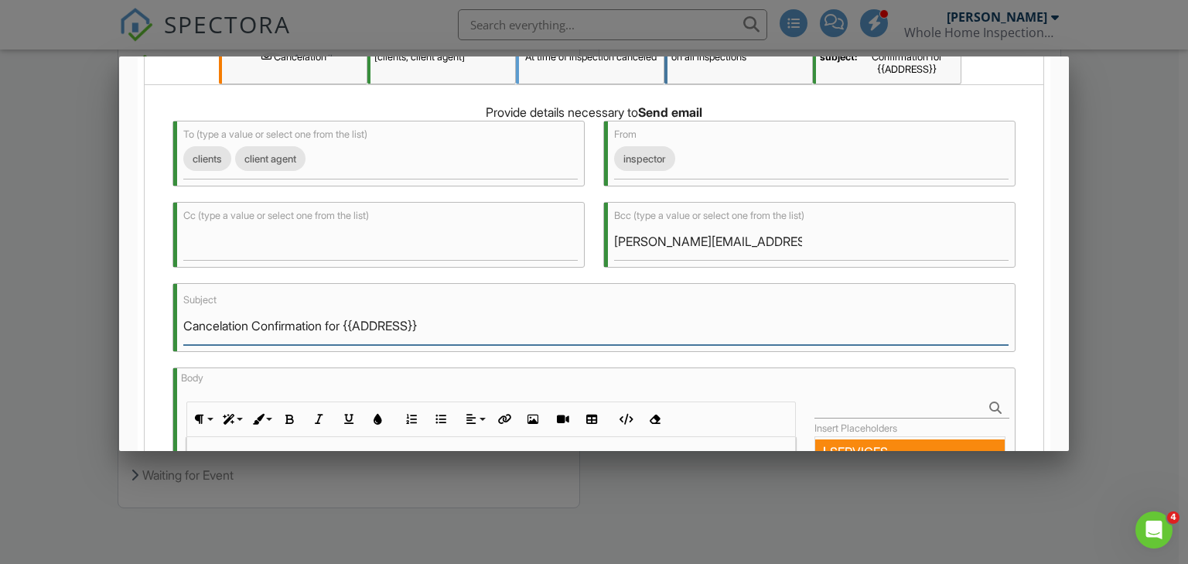
drag, startPoint x: 511, startPoint y: 334, endPoint x: 108, endPoint y: 303, distance: 404.2
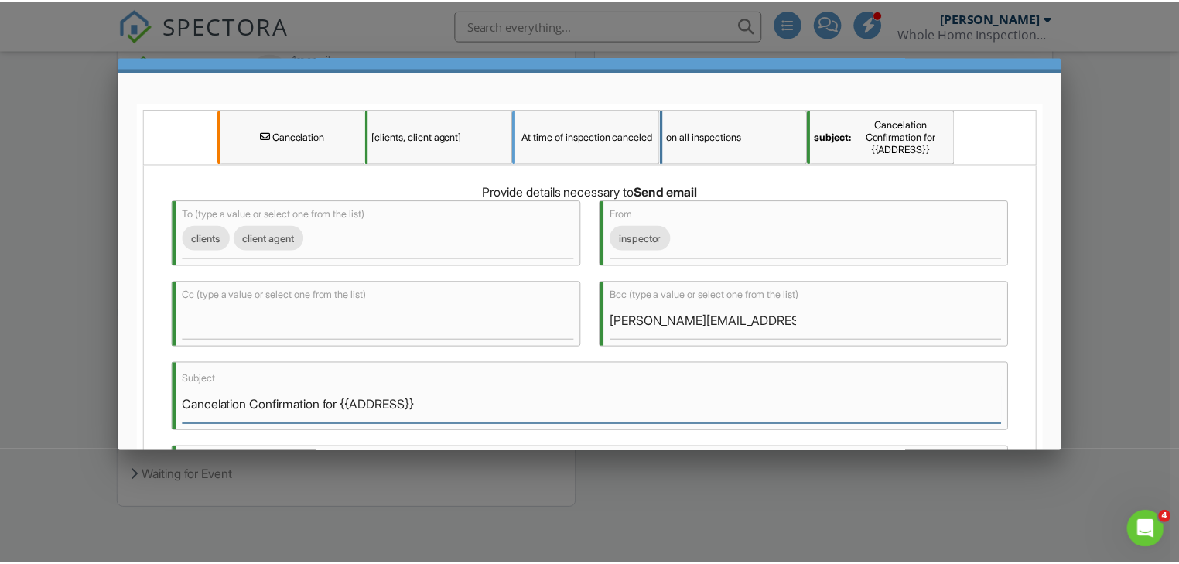
scroll to position [0, 0]
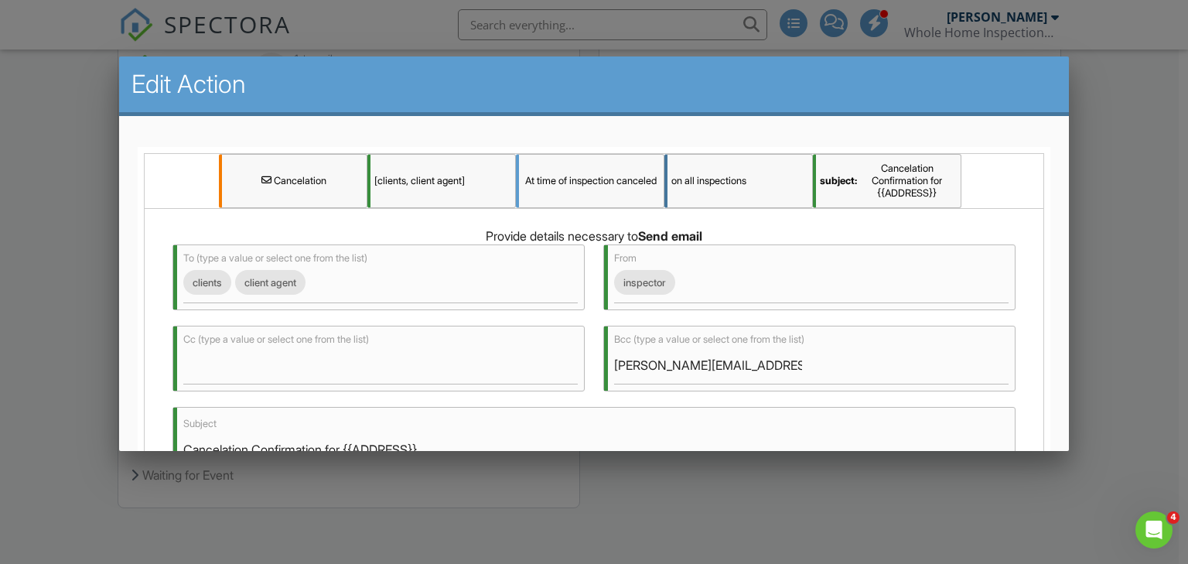
click at [123, 84] on div "Edit Action" at bounding box center [594, 86] width 951 height 60
click at [75, 81] on div at bounding box center [594, 275] width 1188 height 705
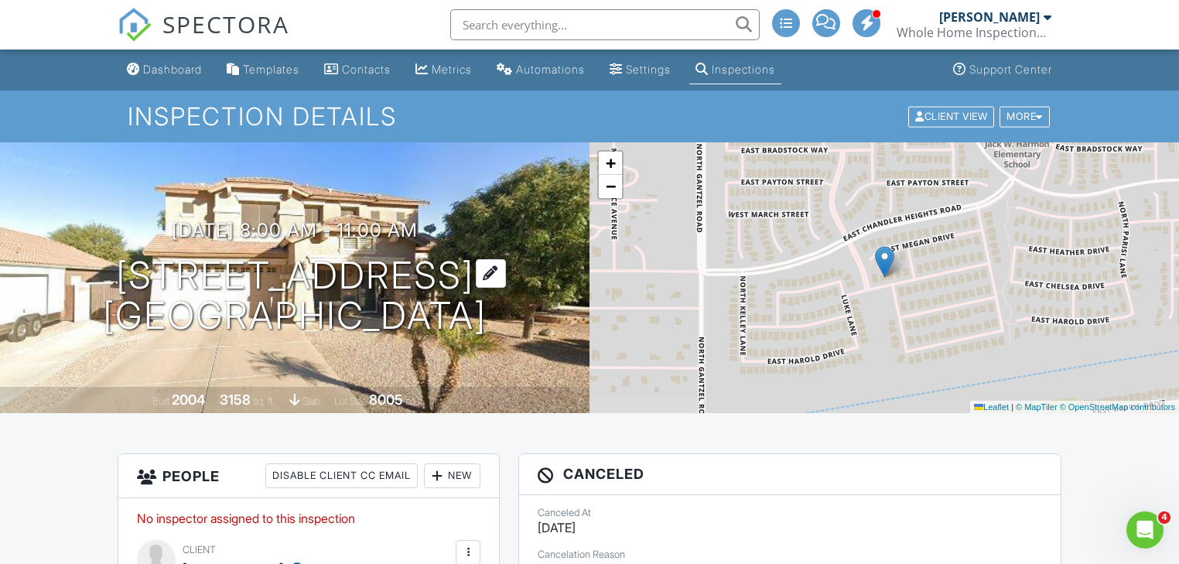
click at [305, 278] on h1 "710 E Heather Dr San Tan Valley, AZ 85140" at bounding box center [295, 296] width 384 height 82
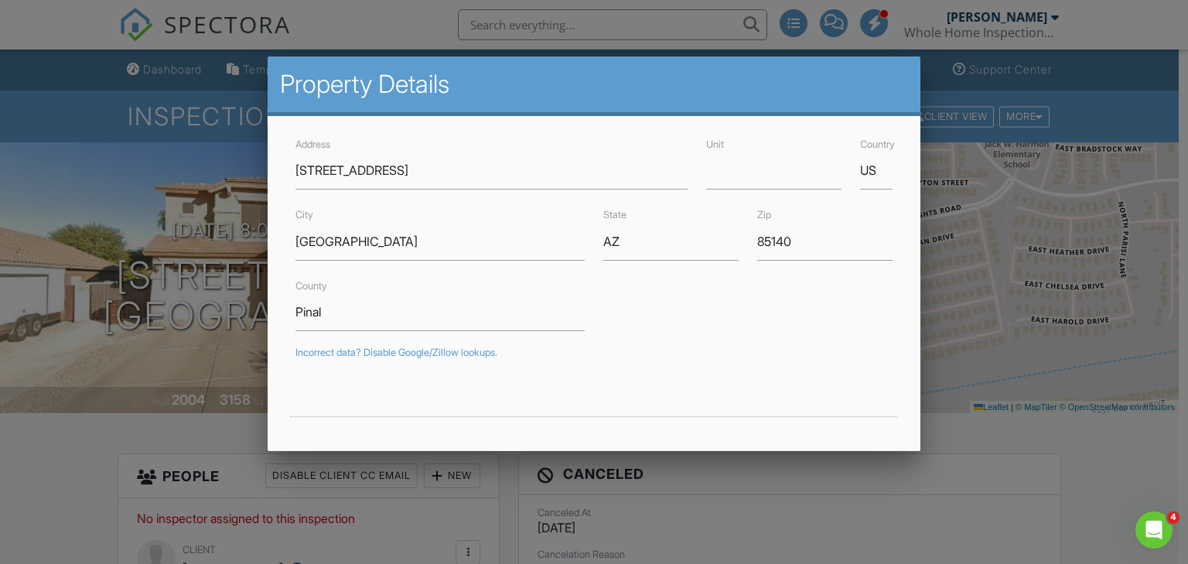
click at [44, 438] on div at bounding box center [594, 275] width 1188 height 705
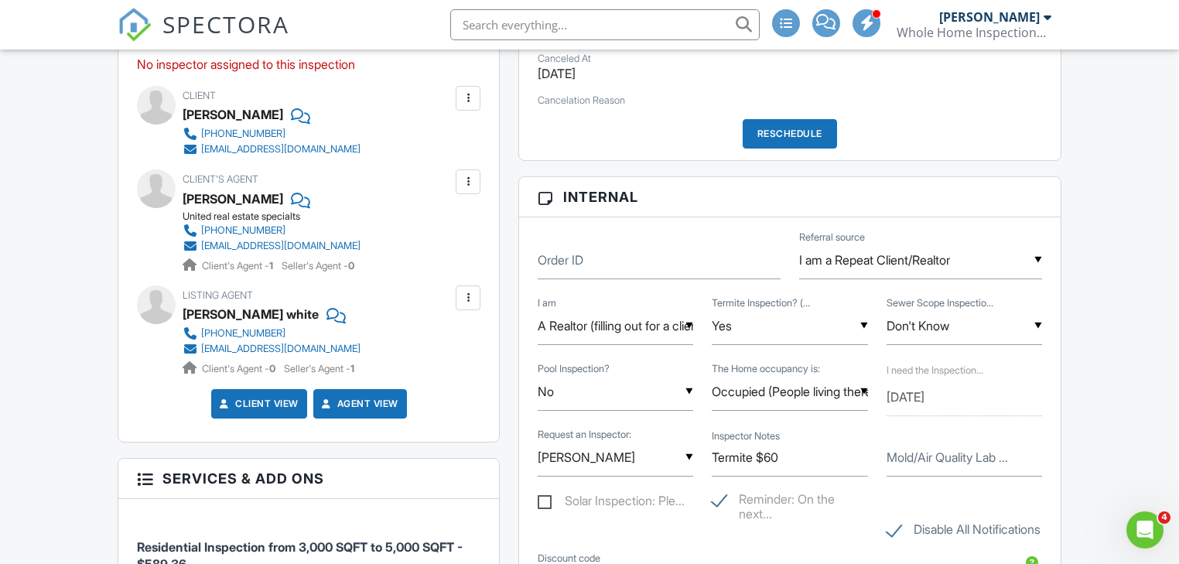
scroll to position [433, 0]
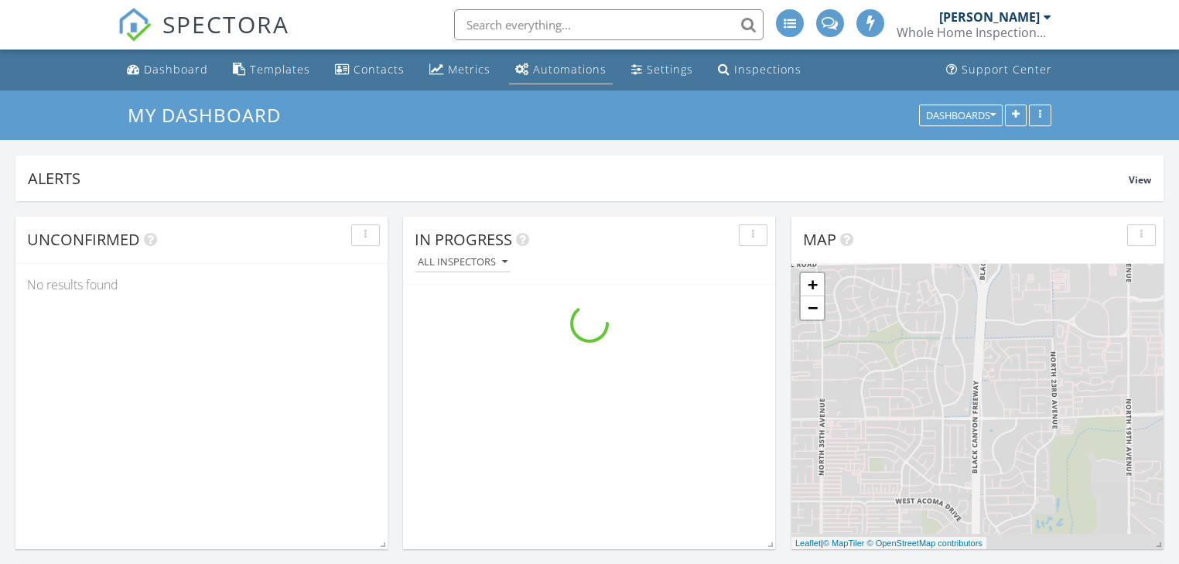
scroll to position [2046, 1198]
click at [564, 67] on div "Automations" at bounding box center [569, 69] width 73 height 15
